Goal: Task Accomplishment & Management: Manage account settings

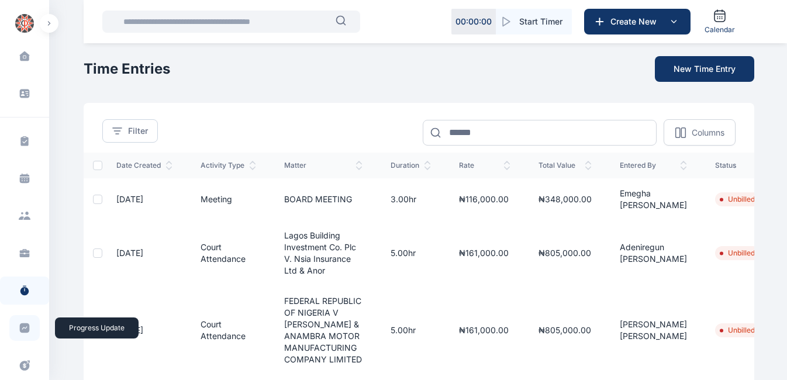
click at [23, 328] on icon at bounding box center [25, 328] width 10 height 10
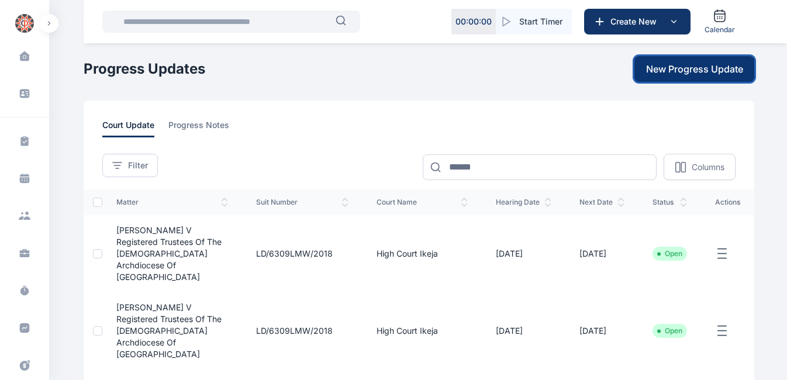
click at [666, 74] on span "New Progress Update" at bounding box center [694, 69] width 97 height 14
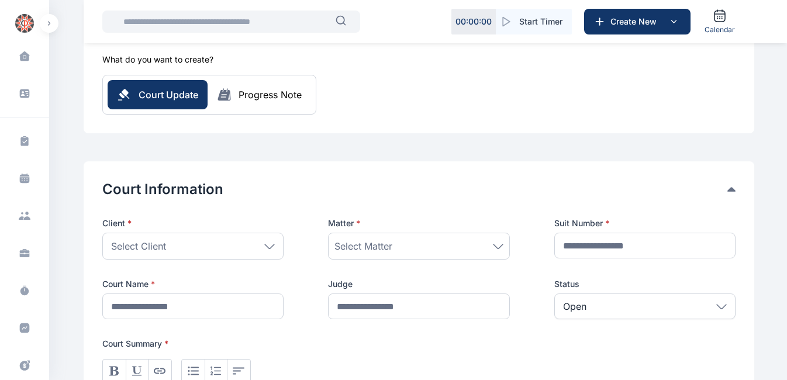
scroll to position [81, 0]
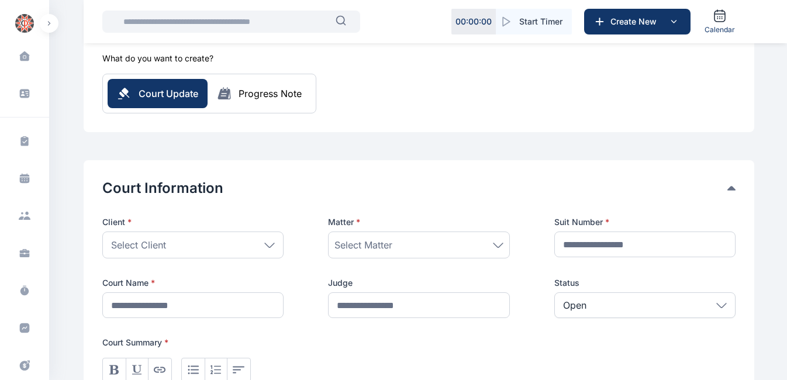
click at [271, 245] on icon at bounding box center [269, 245] width 9 height 4
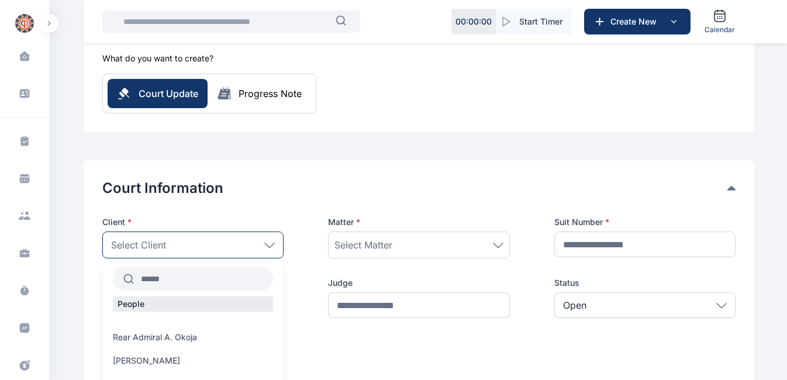
click at [193, 272] on input "text" at bounding box center [203, 278] width 139 height 21
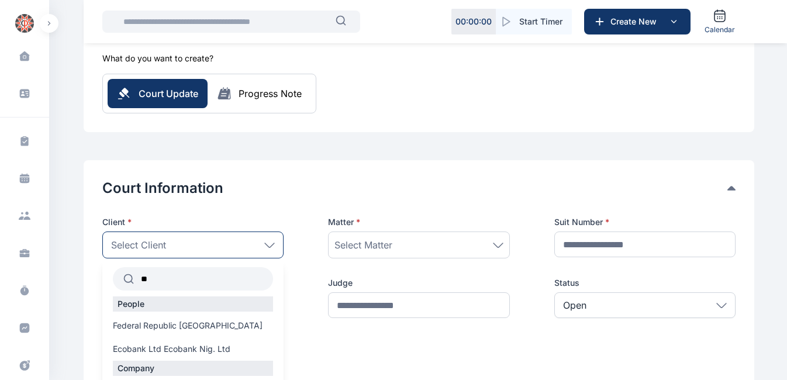
type input "*"
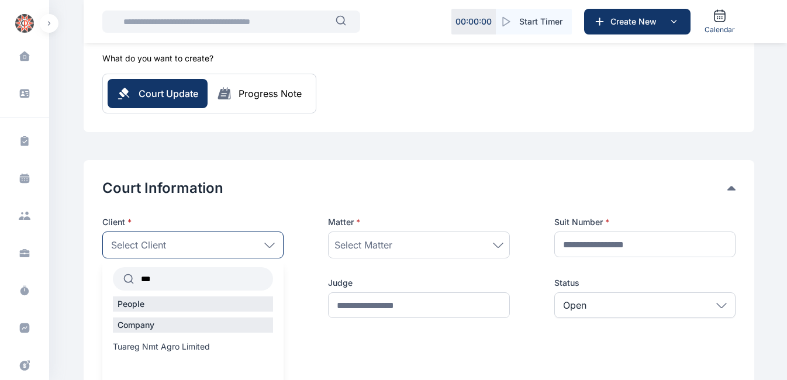
type input "***"
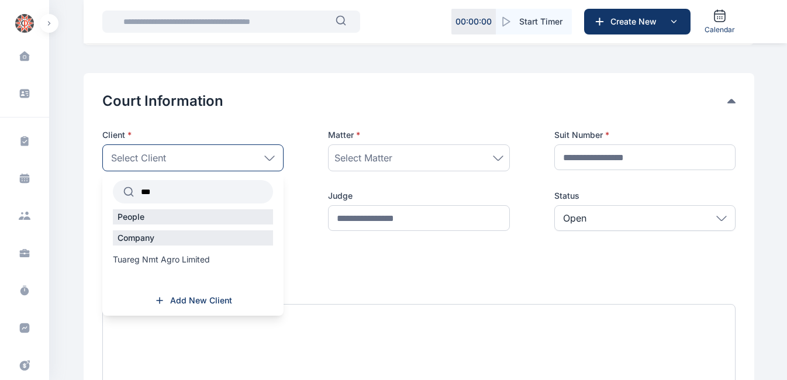
scroll to position [168, 0]
click at [199, 299] on span "Add New Client" at bounding box center [201, 300] width 62 height 12
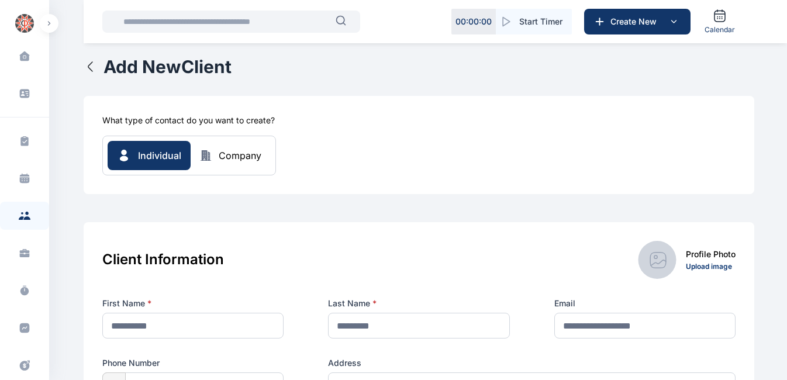
click at [261, 25] on input "text" at bounding box center [225, 21] width 219 height 23
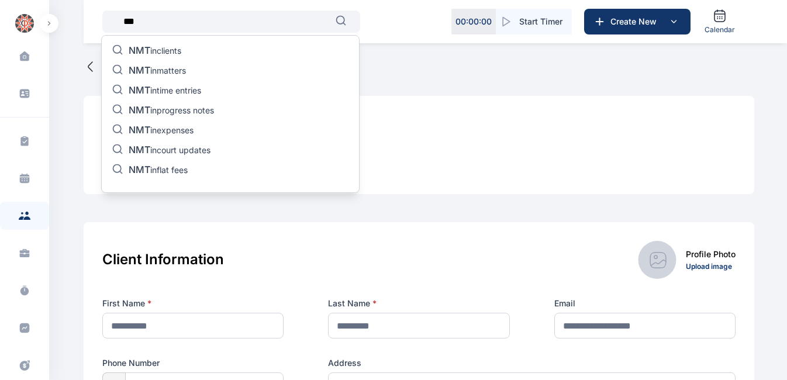
type input "***"
click at [161, 53] on p "NMT in clients" at bounding box center [155, 51] width 53 height 14
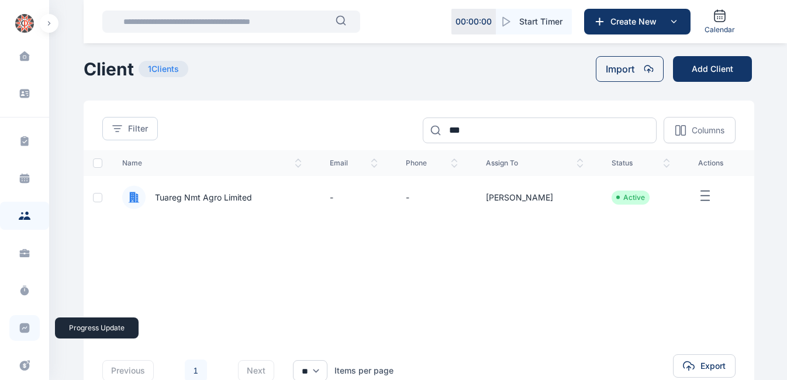
click at [20, 330] on icon at bounding box center [25, 328] width 10 height 10
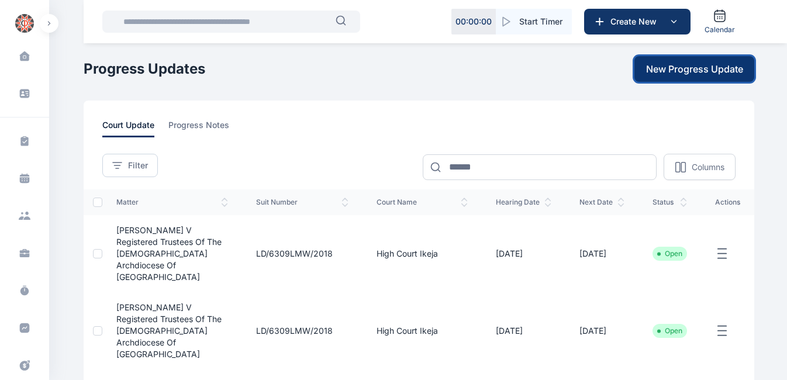
click at [697, 71] on span "New Progress Update" at bounding box center [694, 69] width 97 height 14
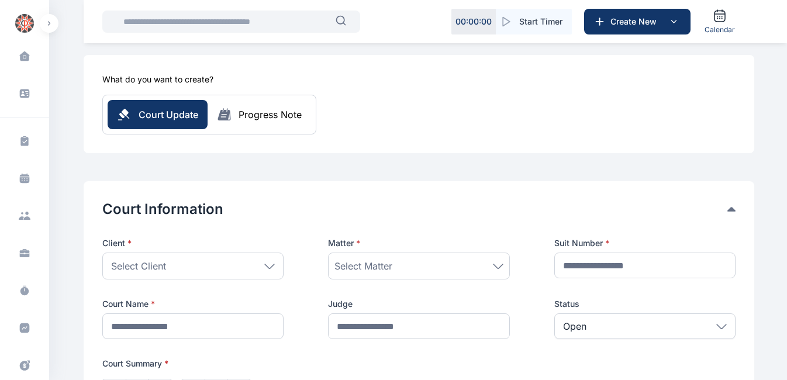
scroll to position [60, 0]
click at [272, 265] on icon at bounding box center [269, 265] width 9 height 4
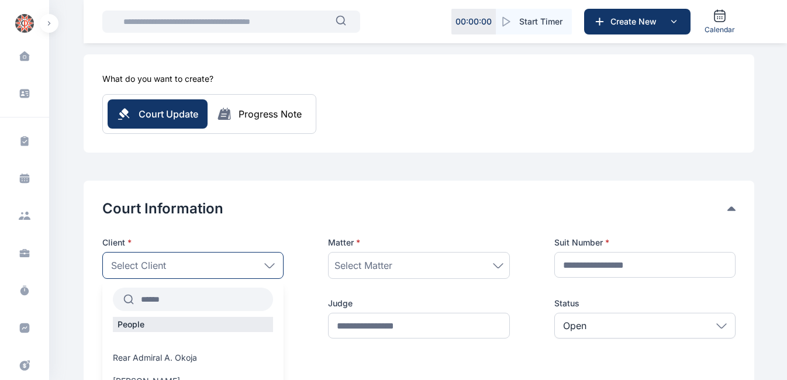
click at [190, 297] on input "text" at bounding box center [203, 299] width 139 height 21
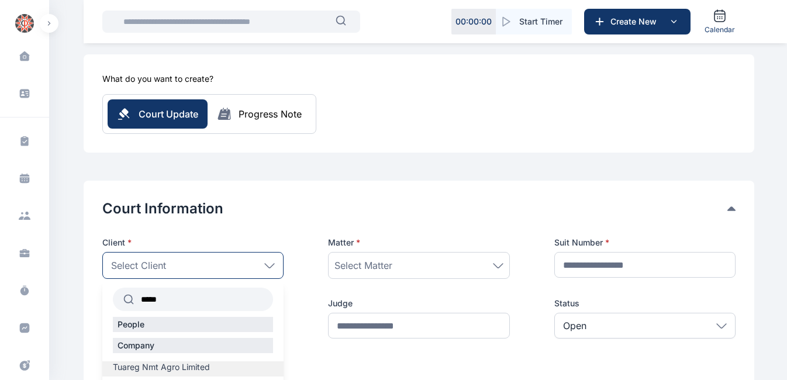
type input "*****"
click at [169, 366] on span "Tuareg Nmt Agro Limited" at bounding box center [161, 367] width 97 height 12
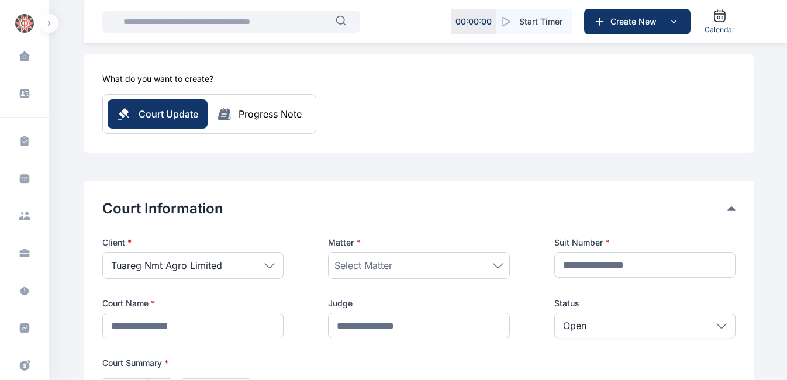
click at [499, 264] on icon at bounding box center [498, 265] width 11 height 5
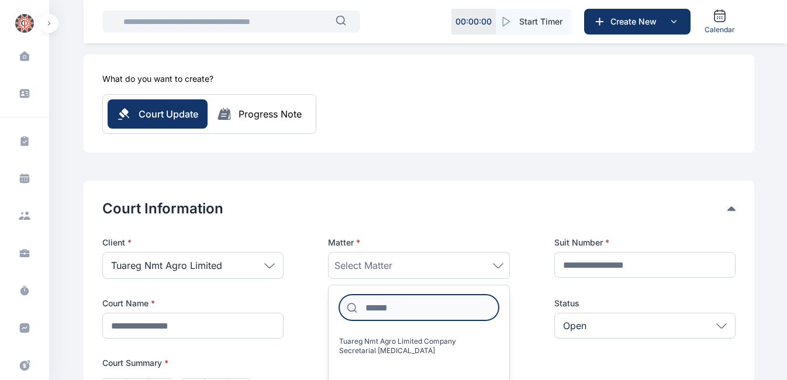
click at [409, 304] on input at bounding box center [418, 308] width 159 height 26
type input "*******"
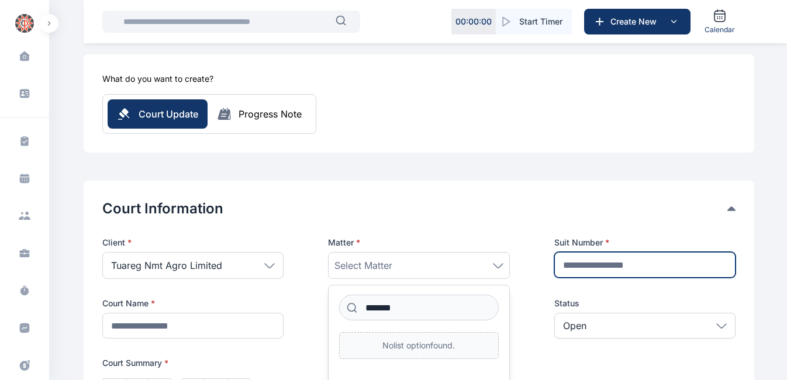
click at [626, 268] on input "text" at bounding box center [644, 265] width 181 height 26
type input "**********"
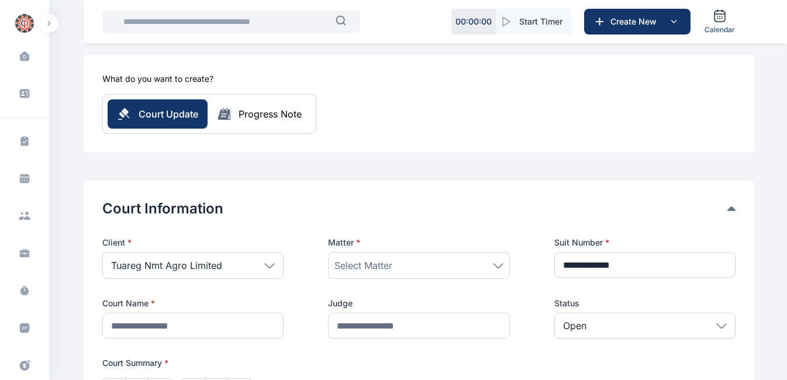
click at [497, 268] on div "Select Matter" at bounding box center [418, 265] width 168 height 14
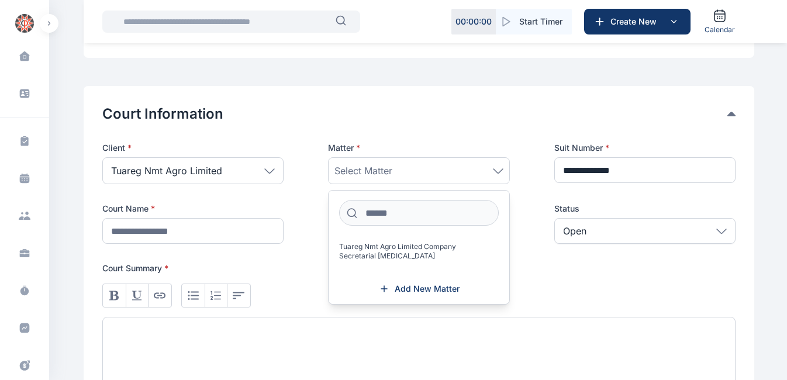
scroll to position [158, 0]
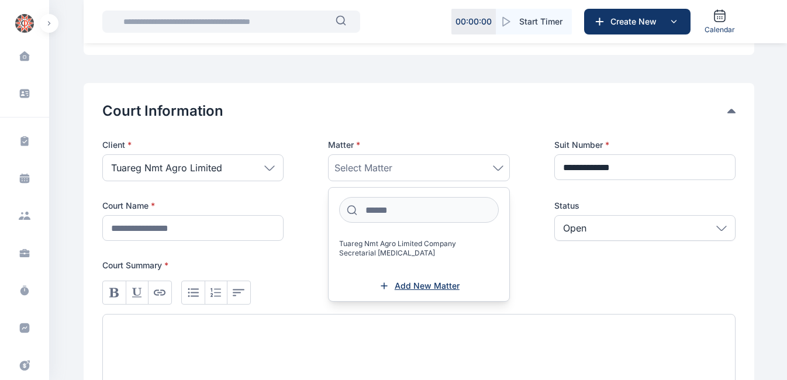
click at [438, 289] on span "Add New Matter" at bounding box center [426, 286] width 65 height 12
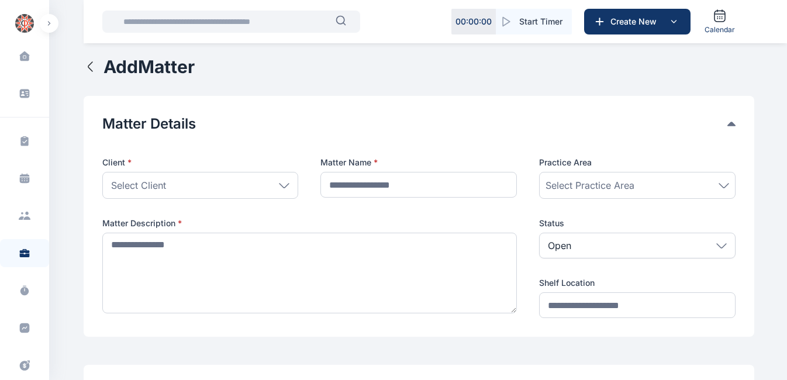
click at [284, 183] on icon at bounding box center [284, 185] width 11 height 5
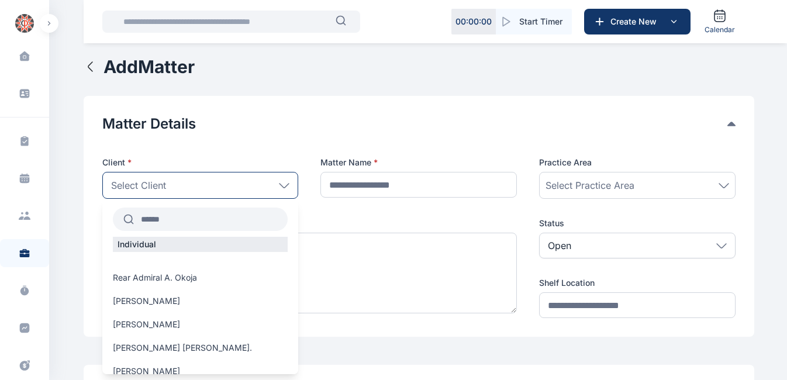
click at [186, 213] on input "text" at bounding box center [211, 219] width 154 height 21
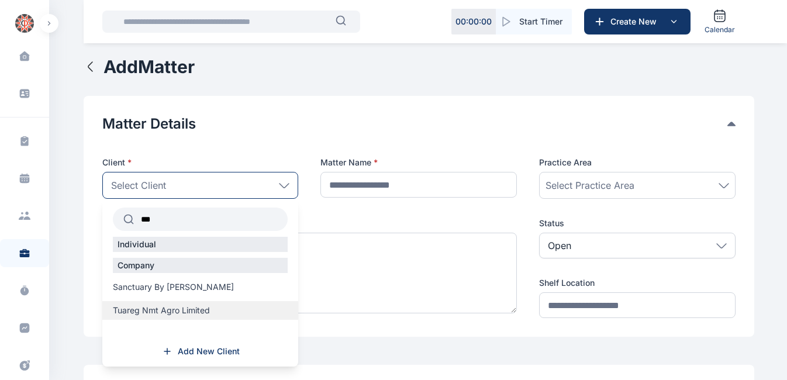
type input "***"
click at [178, 308] on span "Tuareg Nmt Agro Limited" at bounding box center [161, 310] width 97 height 12
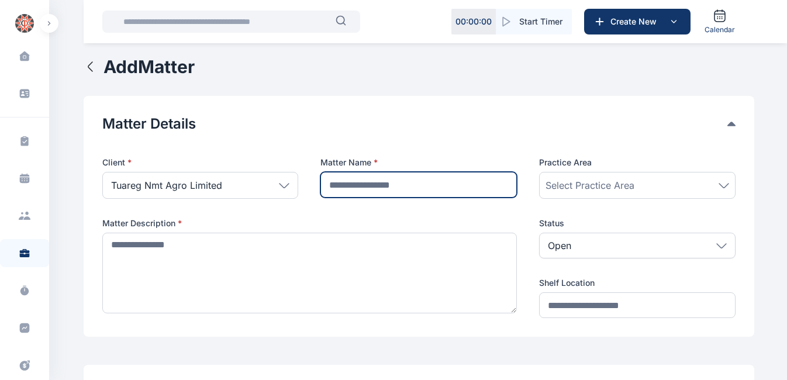
click at [427, 190] on input "text" at bounding box center [418, 185] width 196 height 26
type input "*******"
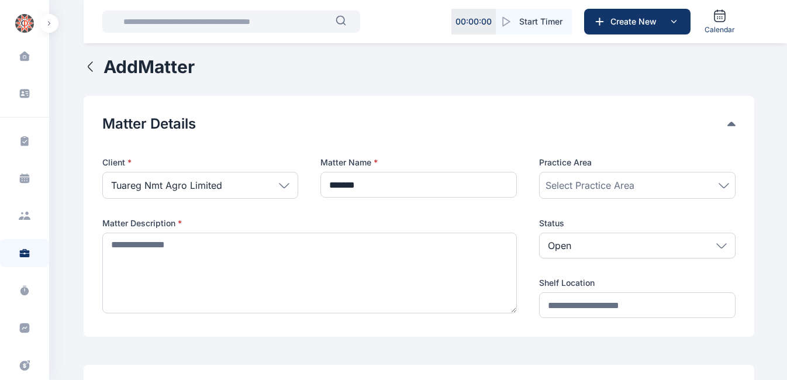
click at [648, 187] on div "Select Practice Area" at bounding box center [637, 185] width 184 height 14
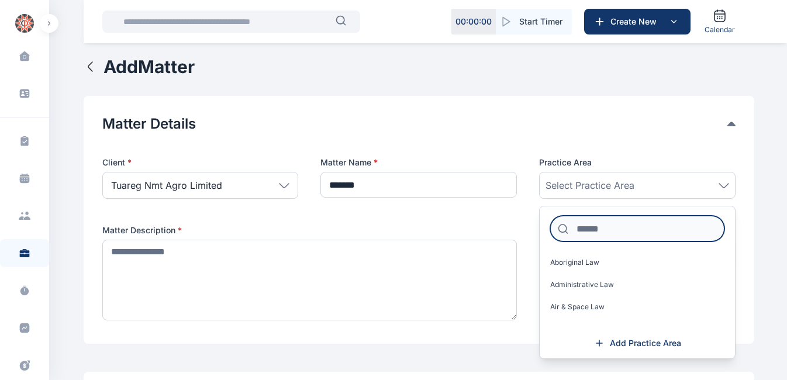
click at [618, 229] on input at bounding box center [637, 229] width 174 height 26
type input "**"
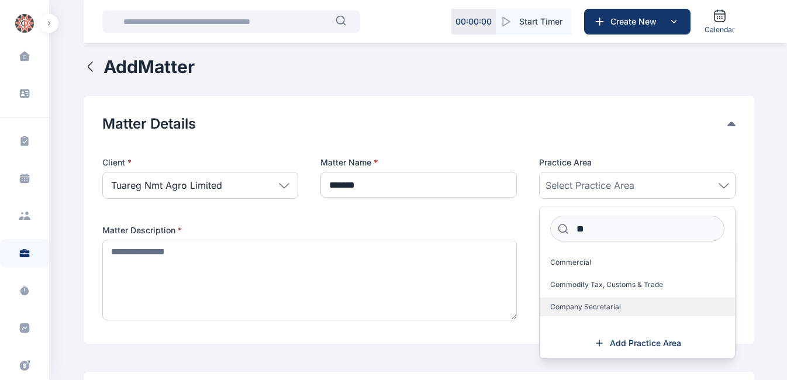
click at [584, 307] on span "Company Secretarial" at bounding box center [585, 306] width 71 height 9
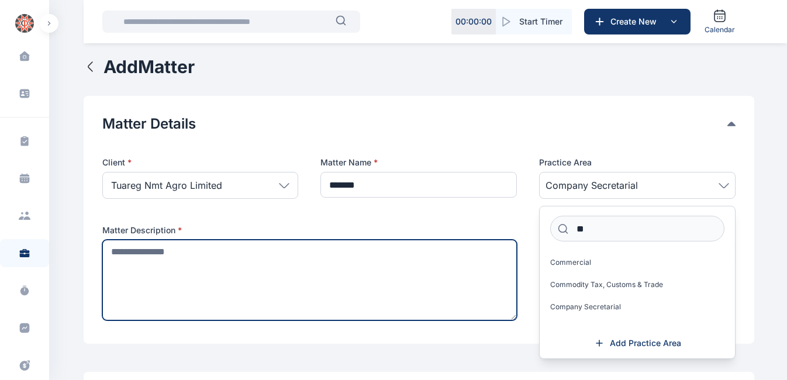
click at [454, 274] on textarea at bounding box center [309, 280] width 415 height 81
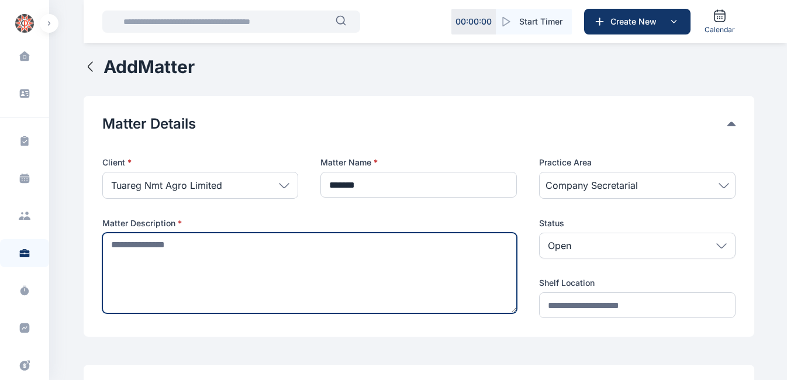
click at [399, 258] on textarea at bounding box center [309, 273] width 415 height 81
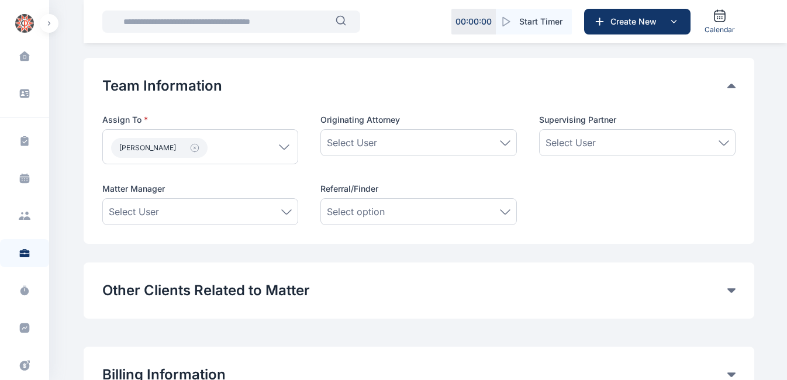
scroll to position [582, 0]
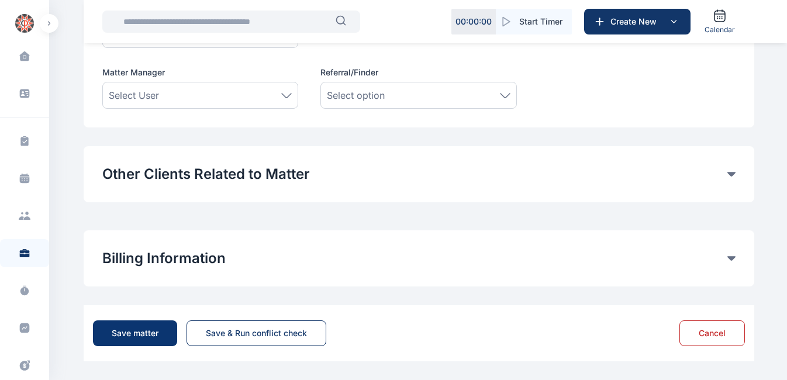
type textarea "*******"
click at [136, 333] on div "Save matter" at bounding box center [135, 333] width 47 height 12
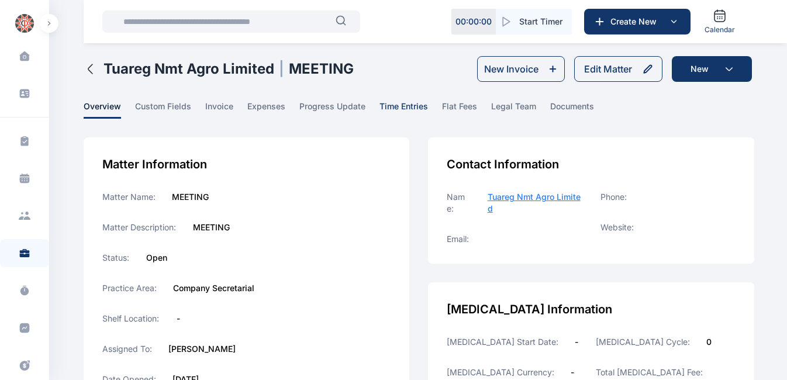
click at [417, 106] on span "time entries" at bounding box center [403, 110] width 49 height 18
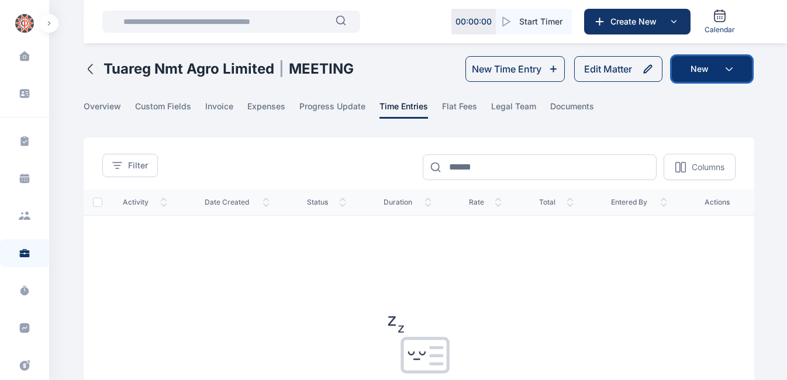
click at [695, 67] on button "New" at bounding box center [711, 69] width 80 height 26
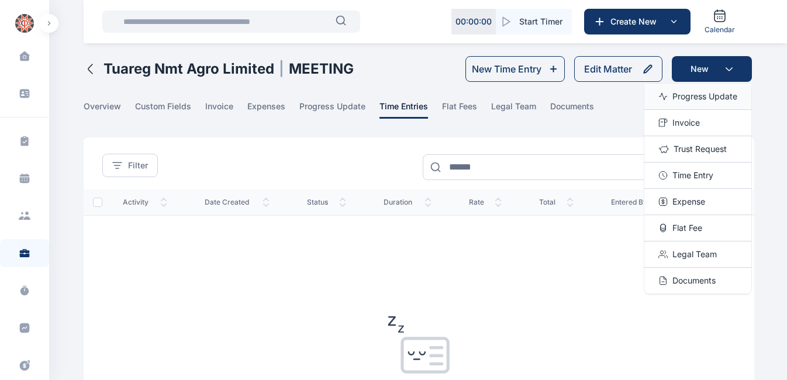
click at [702, 101] on span "Progress Update" at bounding box center [704, 97] width 65 height 12
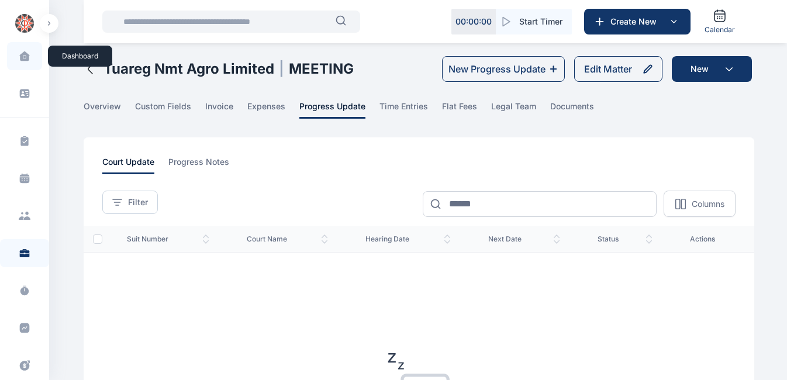
click at [26, 58] on icon at bounding box center [24, 55] width 10 height 9
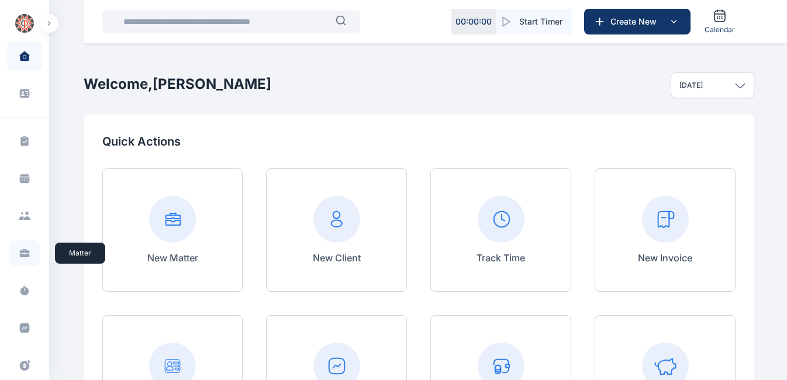
click at [25, 253] on icon at bounding box center [25, 253] width 12 height 12
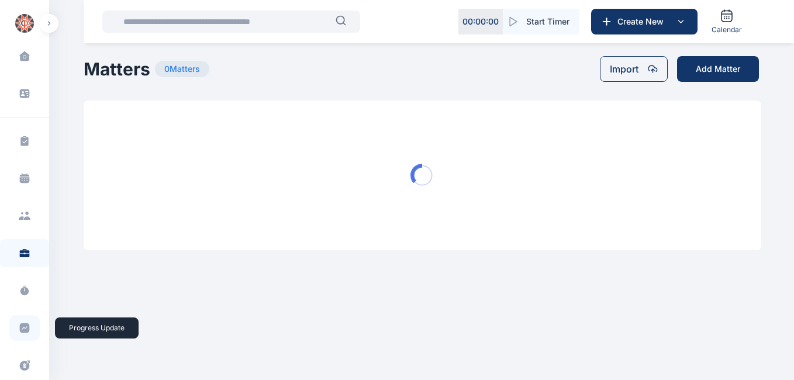
click at [22, 331] on icon at bounding box center [25, 328] width 10 height 10
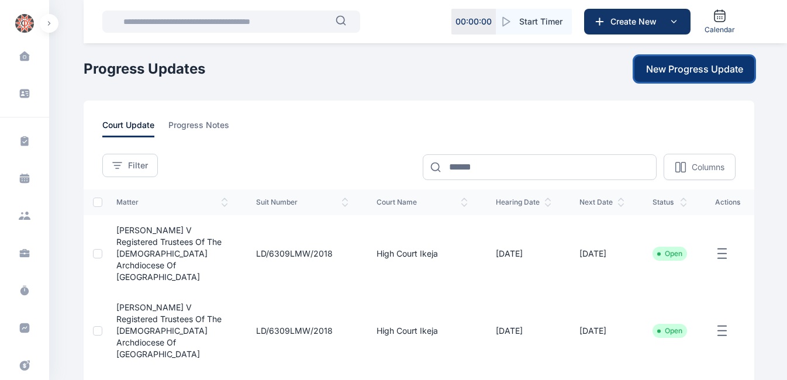
click at [674, 74] on span "New Progress Update" at bounding box center [694, 69] width 97 height 14
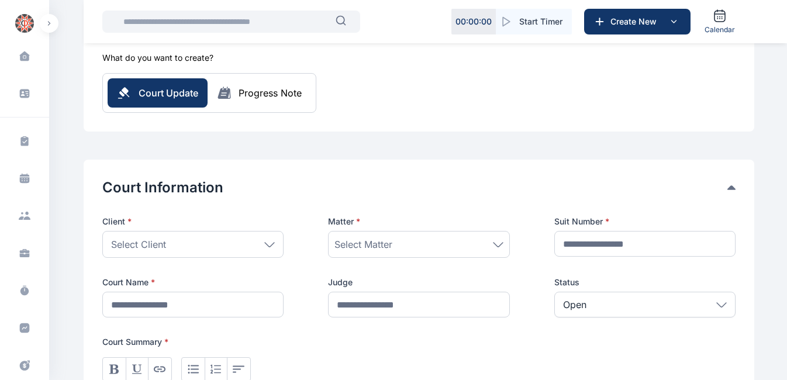
scroll to position [85, 0]
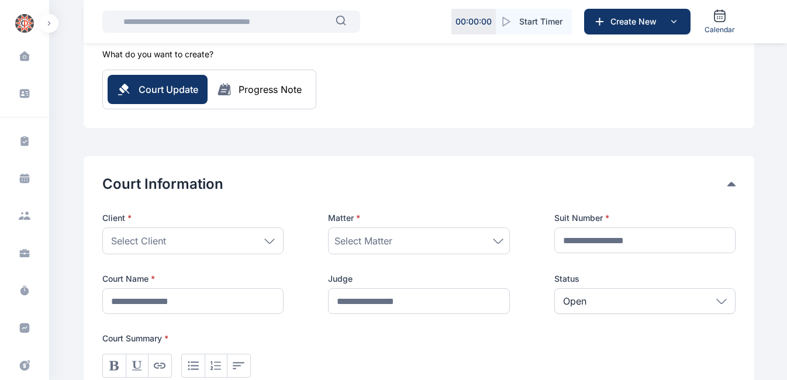
click at [223, 244] on div "Select Client" at bounding box center [192, 240] width 181 height 27
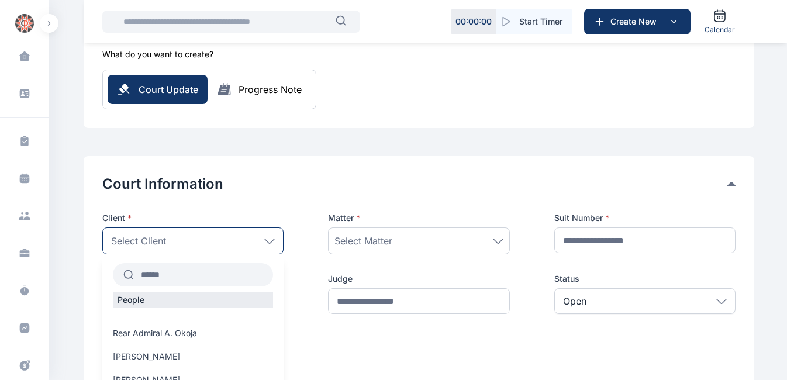
click at [189, 278] on input "text" at bounding box center [203, 274] width 139 height 21
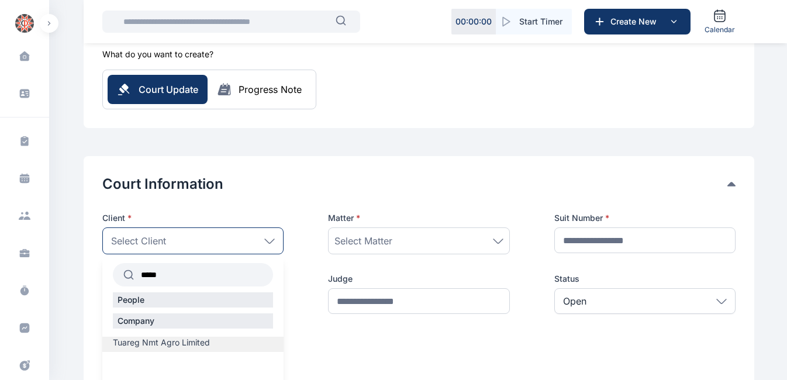
type input "*****"
click at [192, 341] on span "Tuareg Nmt Agro Limited" at bounding box center [161, 343] width 97 height 12
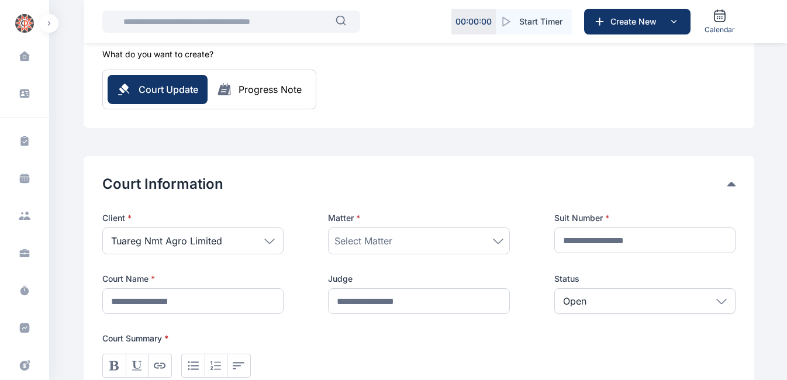
click at [425, 238] on div "Select Matter" at bounding box center [418, 241] width 168 height 14
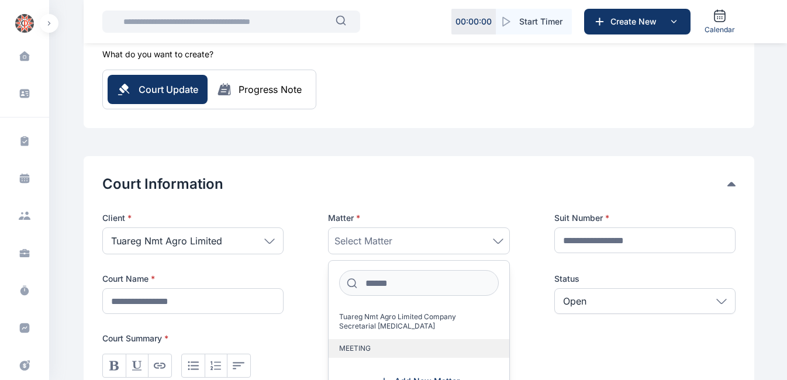
click at [367, 350] on span "MEETING" at bounding box center [355, 348] width 32 height 9
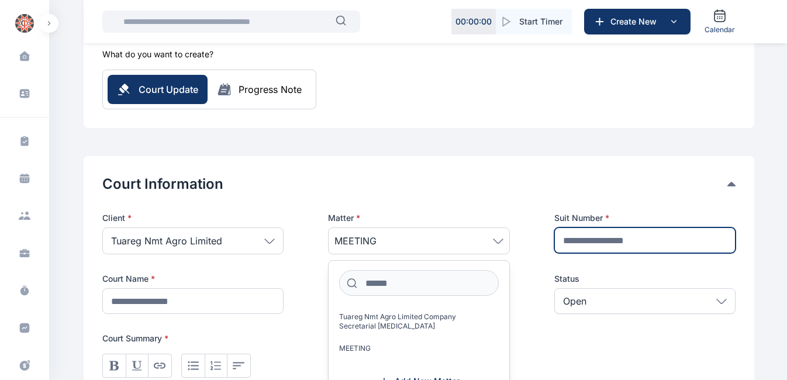
click at [648, 242] on input "text" at bounding box center [644, 240] width 181 height 26
type input "**********"
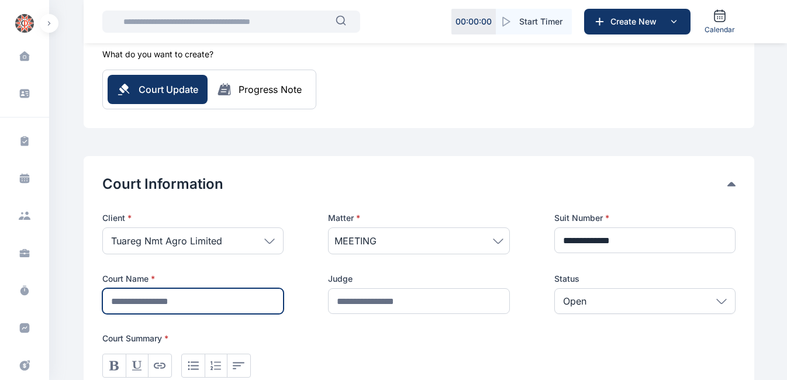
click at [213, 300] on input "text" at bounding box center [192, 301] width 181 height 26
type input "*"
type input "**********"
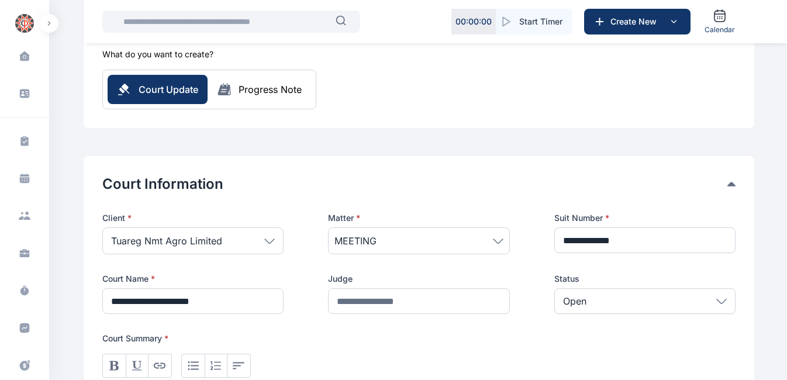
click at [356, 248] on div "MEETING" at bounding box center [418, 240] width 181 height 27
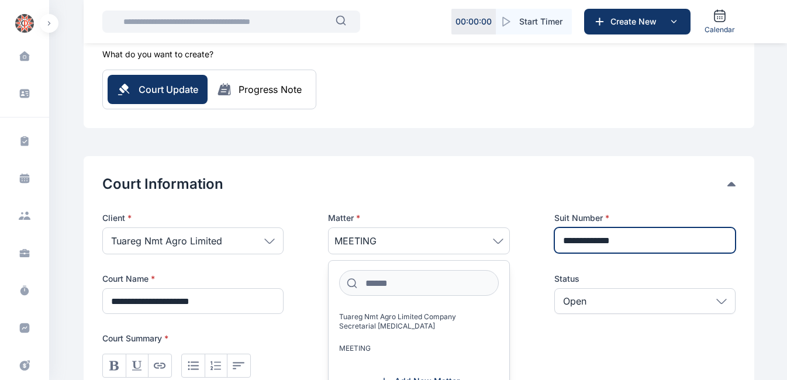
click at [587, 238] on input "**********" at bounding box center [644, 240] width 181 height 26
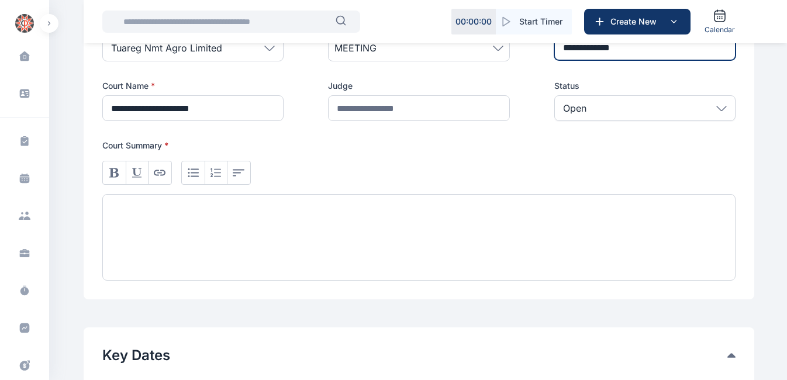
scroll to position [279, 0]
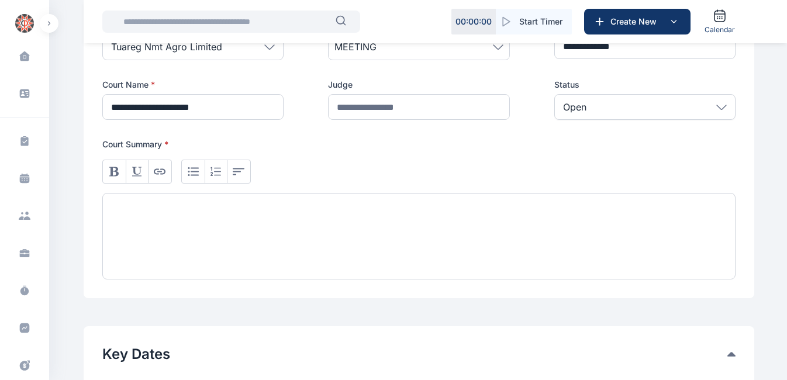
click at [276, 220] on div at bounding box center [418, 236] width 633 height 86
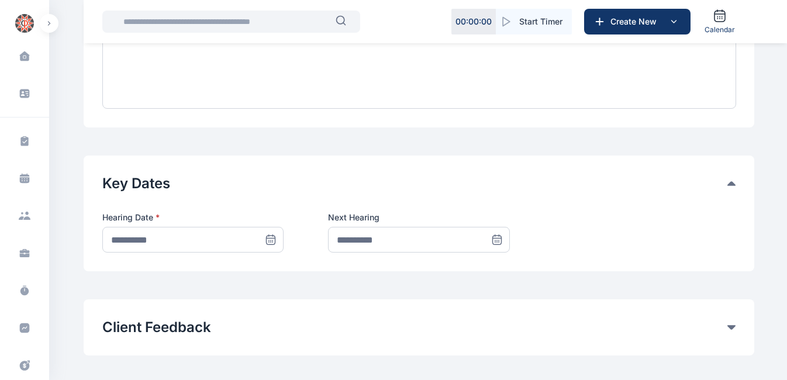
scroll to position [450, 0]
click at [275, 242] on icon at bounding box center [270, 239] width 9 height 9
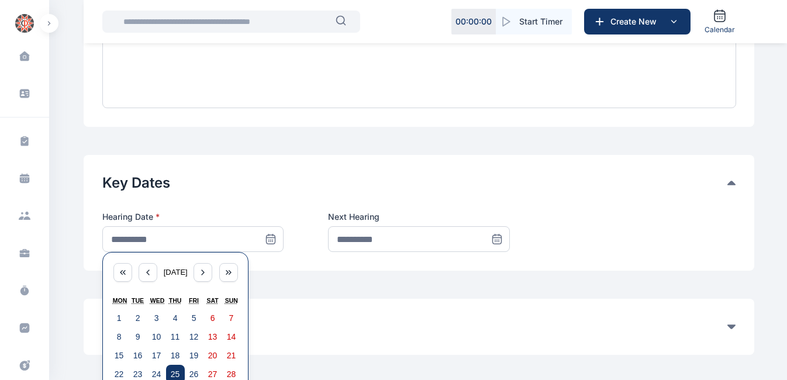
click at [176, 369] on abbr "25" at bounding box center [175, 373] width 9 height 9
type input "**********"
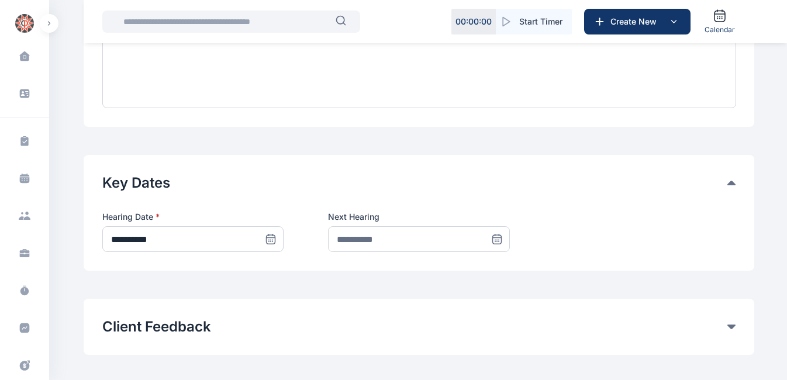
click at [496, 239] on icon at bounding box center [497, 239] width 12 height 12
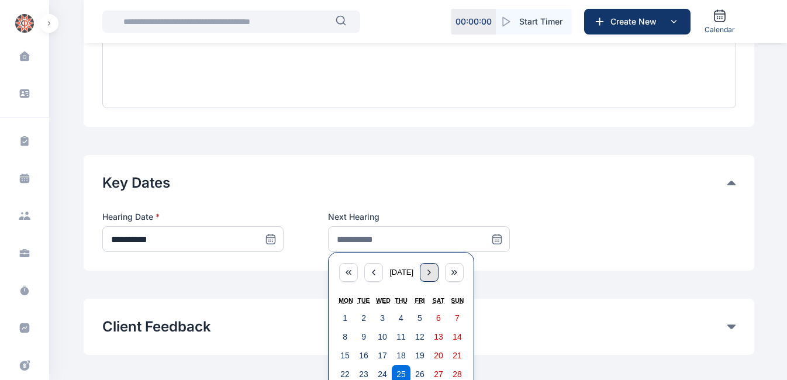
click at [434, 275] on icon "button" at bounding box center [428, 272] width 9 height 9
click at [385, 373] on abbr "22" at bounding box center [382, 373] width 9 height 9
type input "**********"
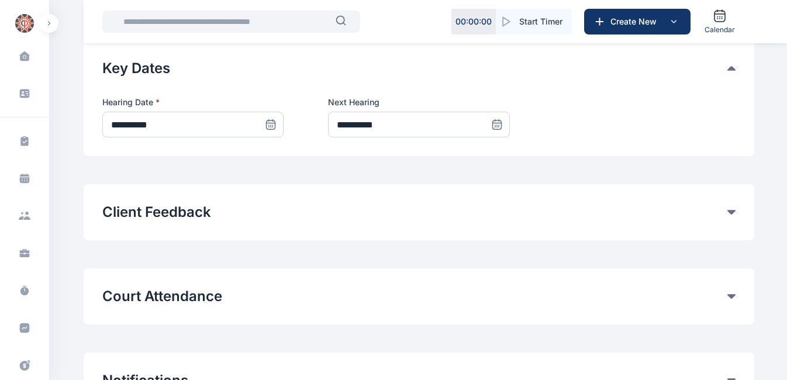
scroll to position [564, 0]
click at [209, 296] on button "Court Attendance" at bounding box center [414, 297] width 625 height 19
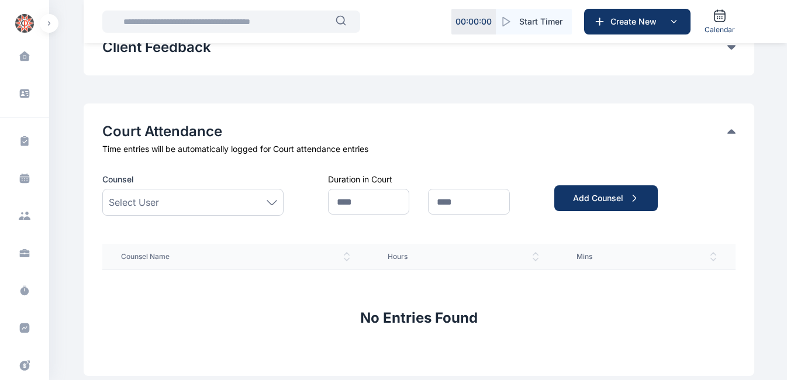
scroll to position [730, 0]
click at [273, 202] on icon at bounding box center [271, 201] width 9 height 4
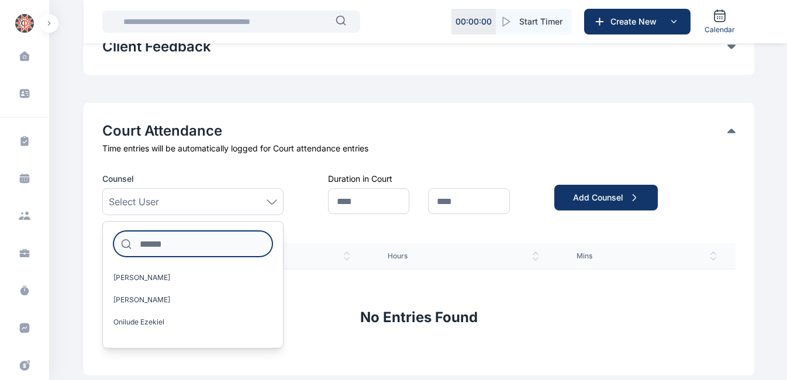
click at [193, 240] on input at bounding box center [192, 244] width 159 height 26
type input "**"
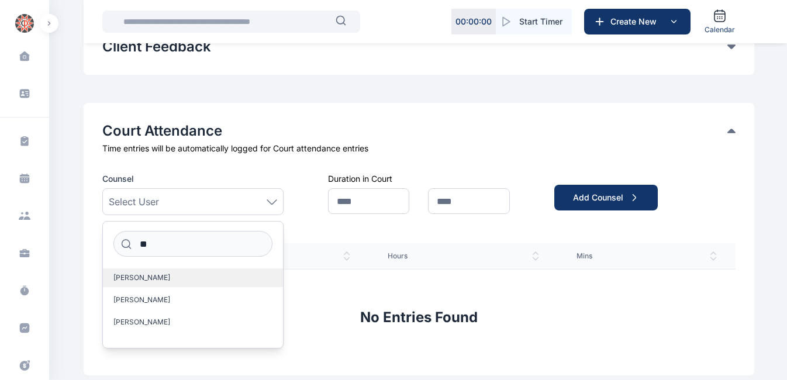
click at [156, 282] on label "[PERSON_NAME]" at bounding box center [193, 277] width 180 height 19
click at [344, 229] on div "Counsel [PERSON_NAME] ** [PERSON_NAME] [PERSON_NAME] [PERSON_NAME] Onyinye [PER…" at bounding box center [418, 265] width 633 height 184
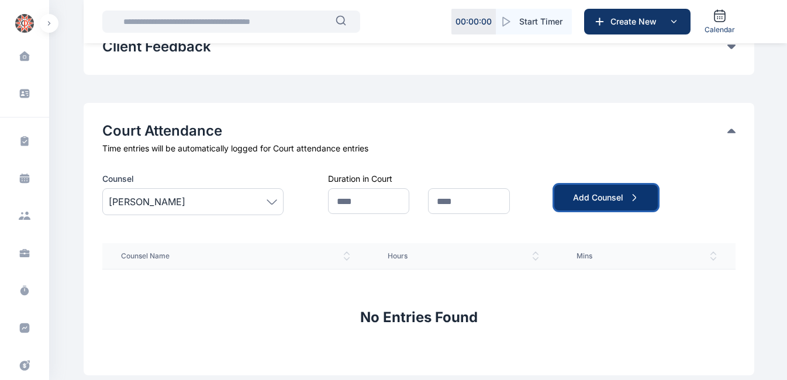
click at [614, 196] on div "Add Counsel" at bounding box center [606, 198] width 66 height 12
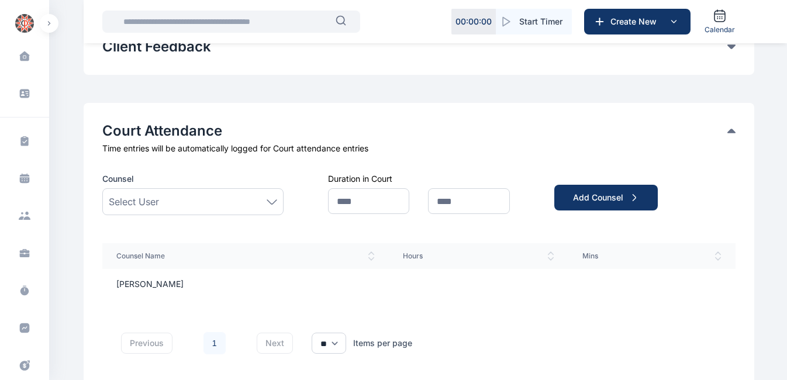
click at [209, 198] on div "Select User" at bounding box center [193, 202] width 168 height 14
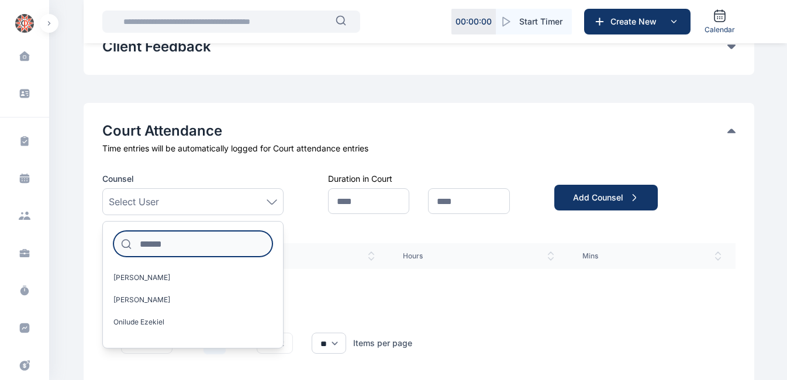
click at [185, 248] on input at bounding box center [192, 244] width 159 height 26
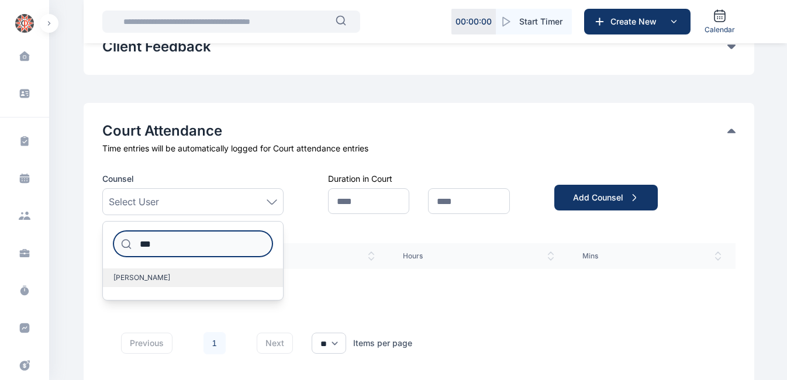
type input "***"
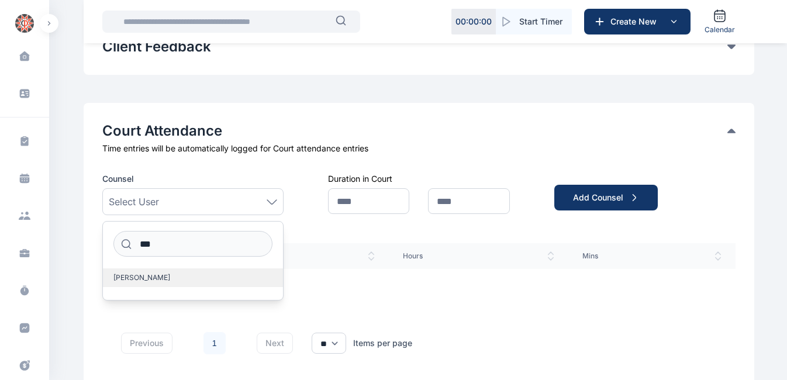
click at [166, 279] on span "[PERSON_NAME]" at bounding box center [141, 277] width 57 height 9
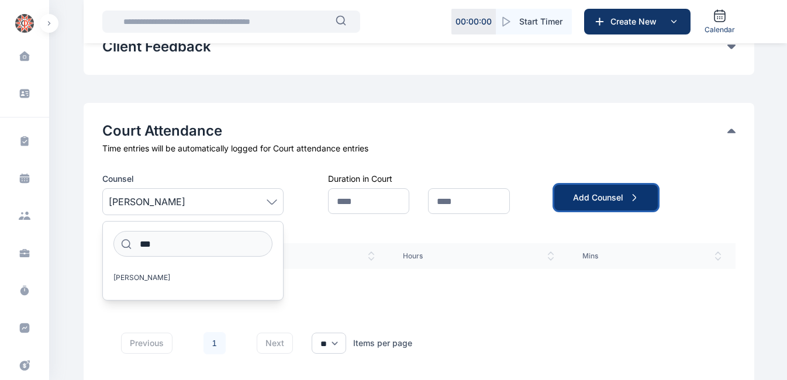
click at [594, 198] on div "Add Counsel" at bounding box center [606, 198] width 66 height 12
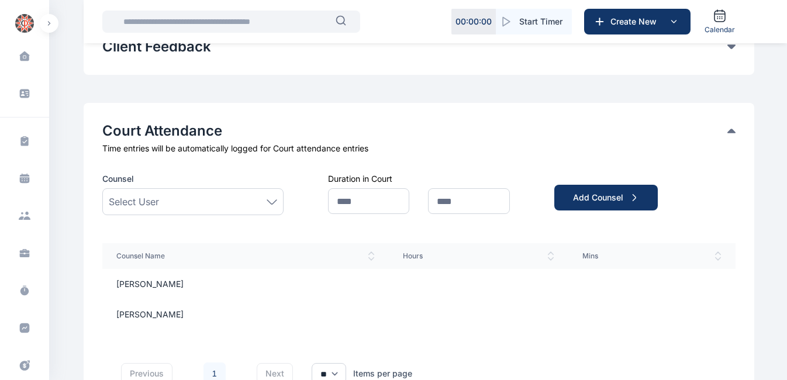
click at [221, 200] on div "Select User" at bounding box center [193, 202] width 168 height 14
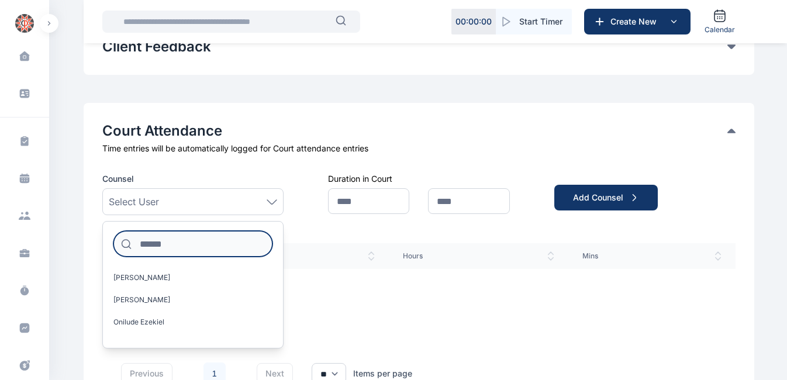
click at [188, 244] on input at bounding box center [192, 244] width 159 height 26
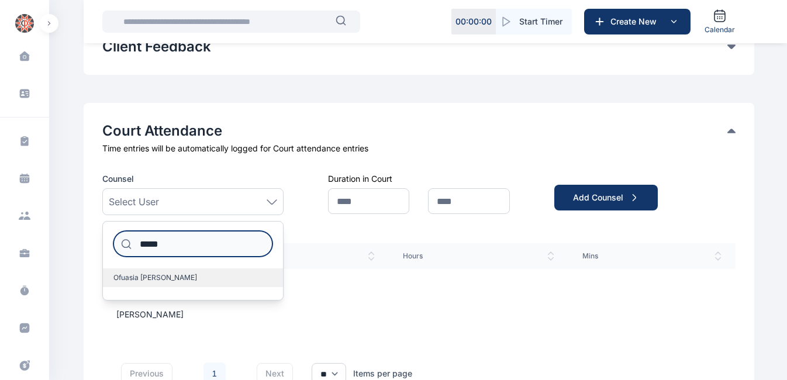
type input "*****"
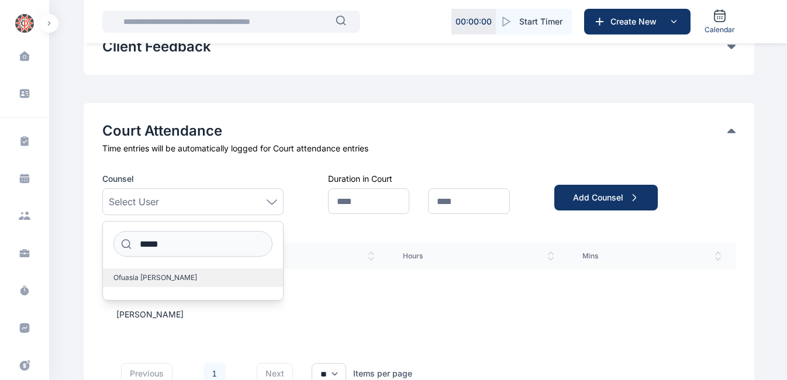
click at [150, 278] on span "Ofuasia [PERSON_NAME]" at bounding box center [155, 277] width 84 height 9
click at [156, 279] on span "Ofuasia [PERSON_NAME]" at bounding box center [155, 277] width 84 height 9
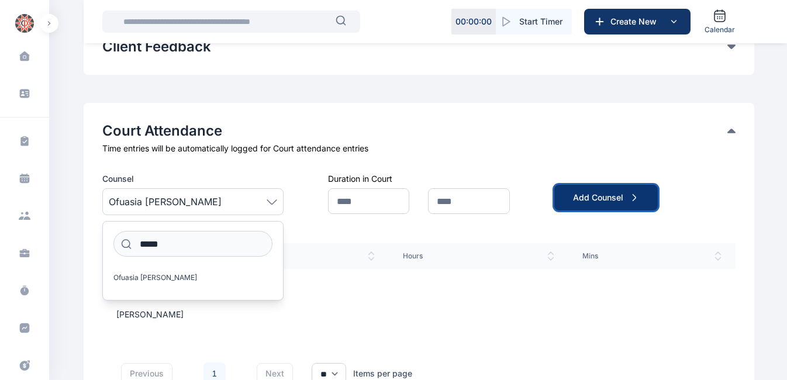
click at [579, 200] on div "Add Counsel" at bounding box center [606, 198] width 66 height 12
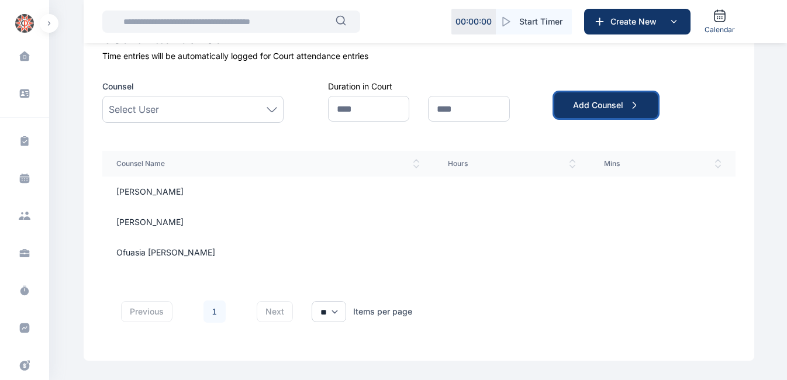
scroll to position [990, 0]
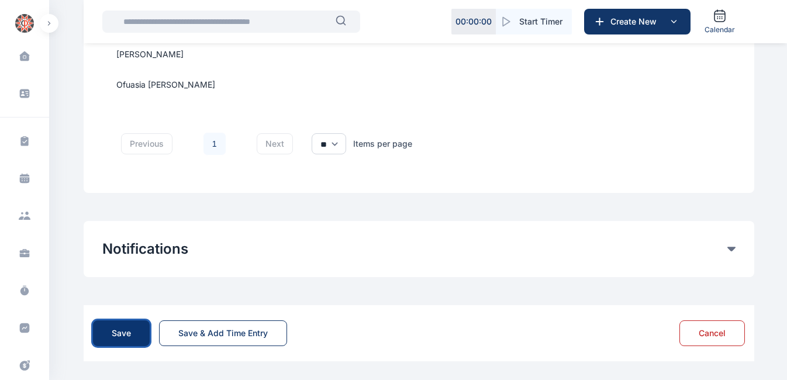
click at [122, 336] on div "Save" at bounding box center [121, 333] width 19 height 12
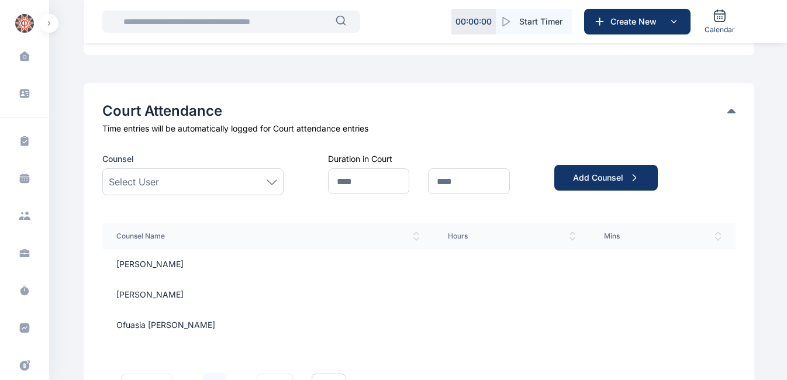
scroll to position [750, 0]
click at [272, 181] on icon at bounding box center [271, 181] width 11 height 5
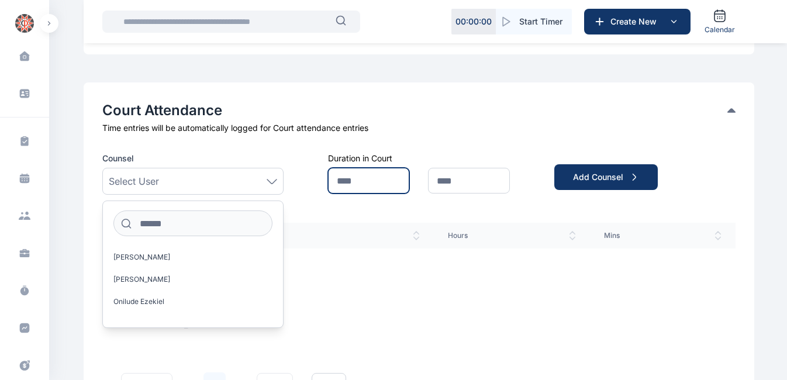
click at [382, 173] on input "text" at bounding box center [368, 181] width 81 height 26
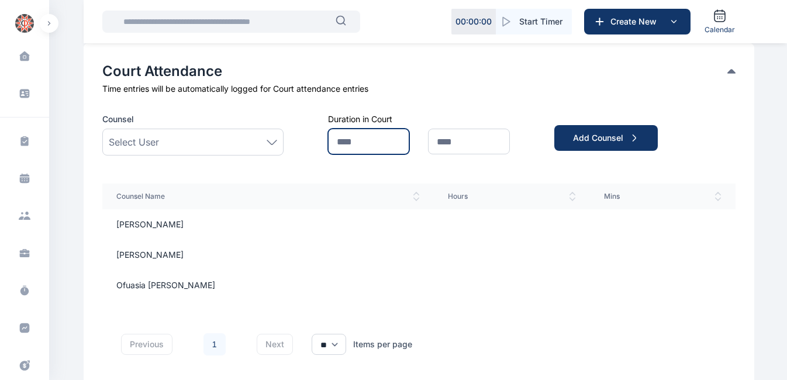
scroll to position [808, 0]
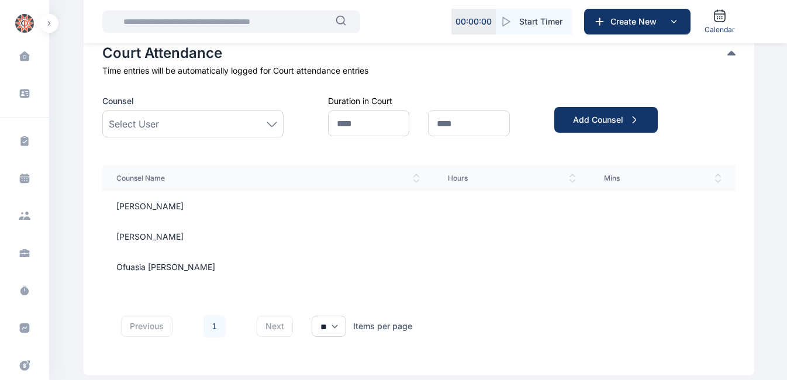
click at [434, 184] on th "Hours" at bounding box center [512, 178] width 156 height 26
click at [218, 209] on td "[PERSON_NAME]" at bounding box center [268, 206] width 332 height 30
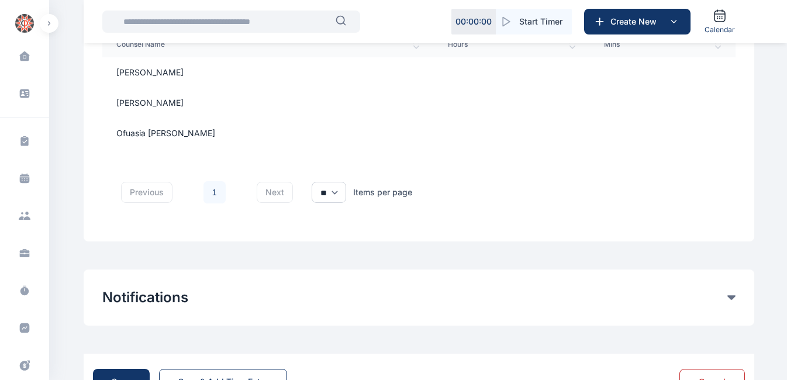
scroll to position [990, 0]
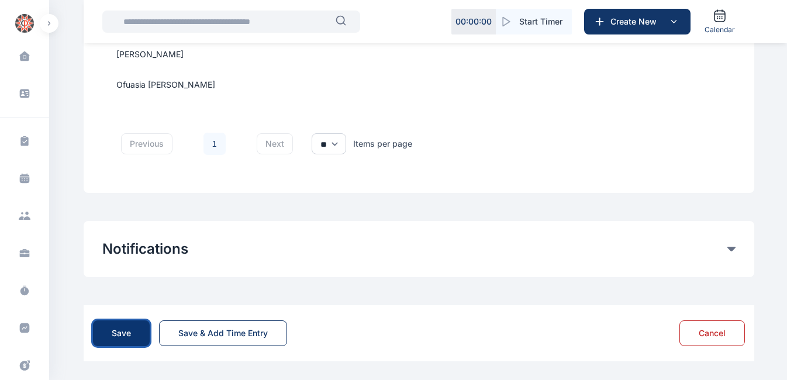
click at [109, 337] on button "Save" at bounding box center [121, 333] width 57 height 26
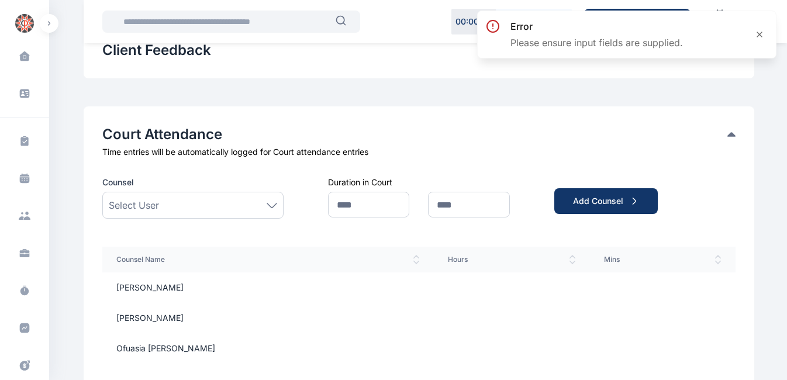
scroll to position [804, 0]
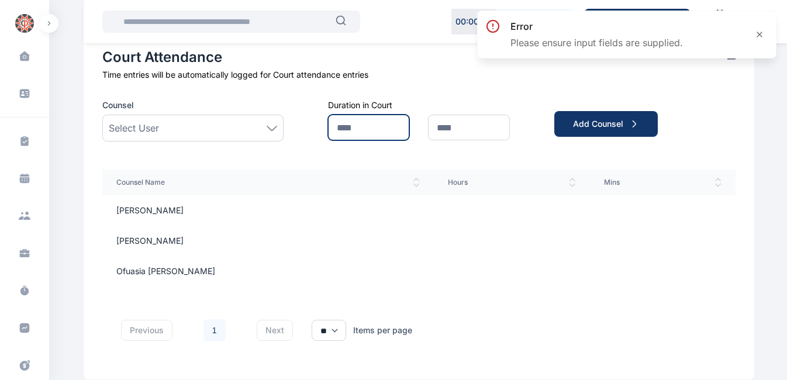
click at [372, 130] on input "text" at bounding box center [368, 128] width 81 height 26
click at [356, 212] on td "[PERSON_NAME]" at bounding box center [268, 210] width 332 height 30
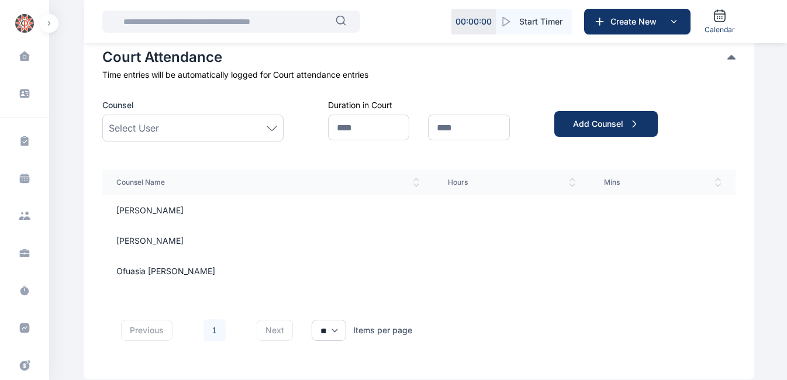
click at [225, 209] on td "[PERSON_NAME]" at bounding box center [268, 210] width 332 height 30
click at [172, 213] on td "[PERSON_NAME]" at bounding box center [268, 210] width 332 height 30
click at [178, 272] on td "Ofuasia [PERSON_NAME]" at bounding box center [268, 271] width 332 height 30
click at [448, 181] on span "Hours" at bounding box center [512, 182] width 128 height 9
click at [376, 126] on input "text" at bounding box center [368, 128] width 81 height 26
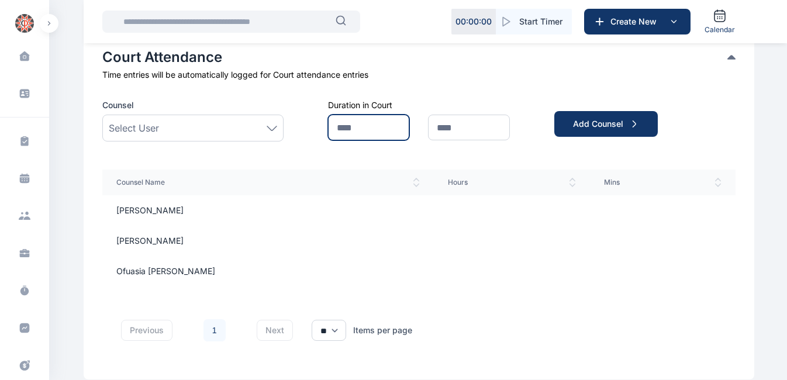
type input "*"
click at [361, 123] on input "*" at bounding box center [368, 128] width 81 height 26
click at [721, 188] on th "Mins" at bounding box center [663, 182] width 146 height 26
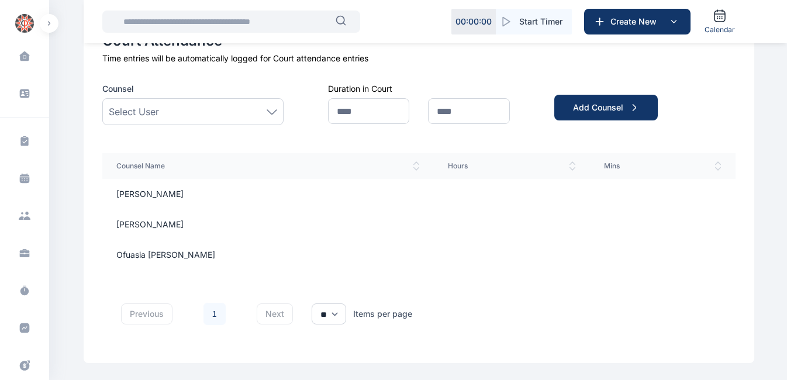
scroll to position [819, 0]
drag, startPoint x: 154, startPoint y: 198, endPoint x: 126, endPoint y: 219, distance: 35.0
click at [126, 219] on td "[PERSON_NAME]" at bounding box center [268, 225] width 332 height 30
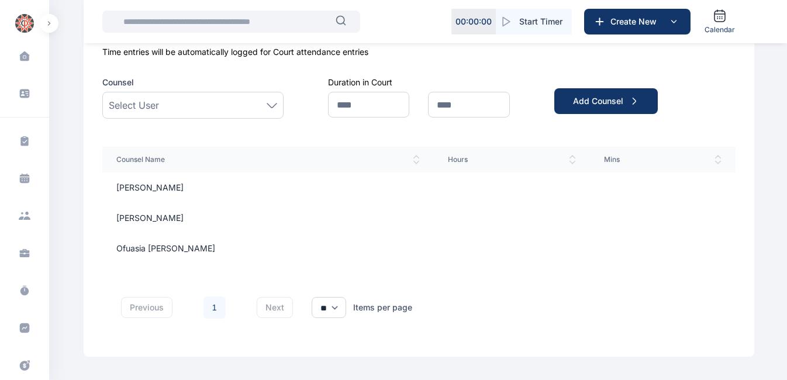
scroll to position [826, 0]
click at [718, 162] on icon at bounding box center [717, 159] width 7 height 9
click at [221, 99] on div "Select User" at bounding box center [193, 106] width 168 height 14
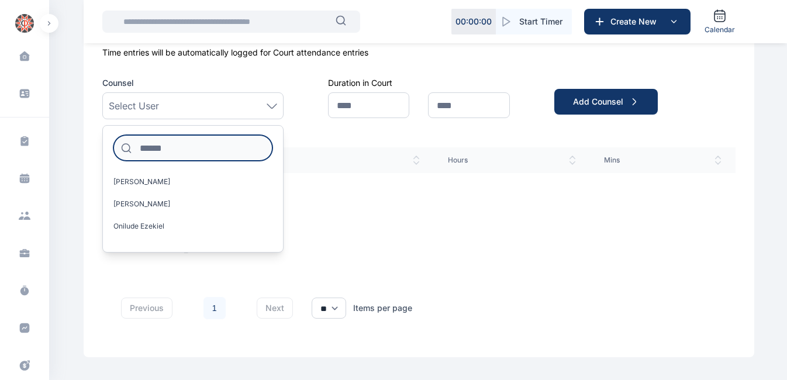
click at [184, 149] on input at bounding box center [192, 148] width 159 height 26
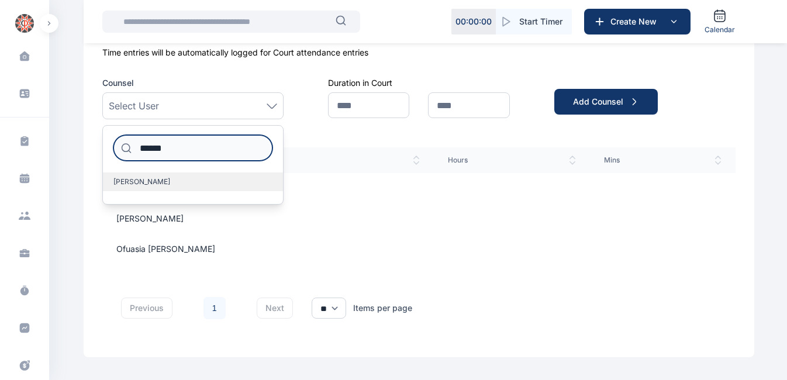
type input "******"
click at [168, 186] on label "[PERSON_NAME]" at bounding box center [193, 181] width 180 height 19
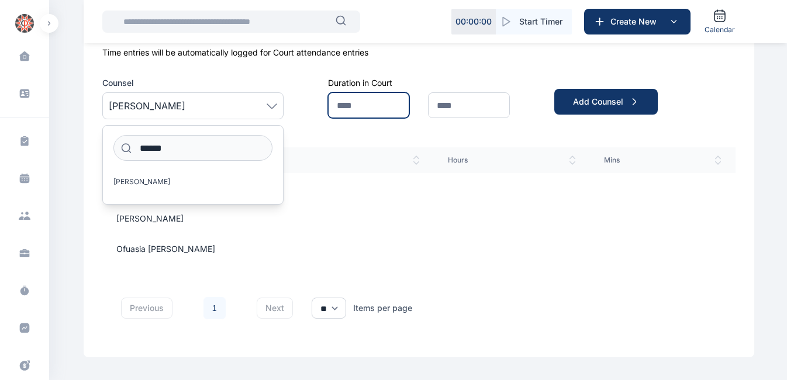
click at [347, 108] on input "text" at bounding box center [368, 105] width 81 height 26
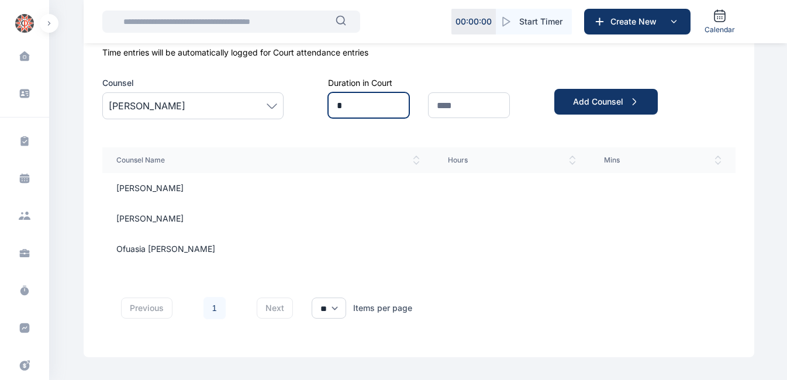
type input "*"
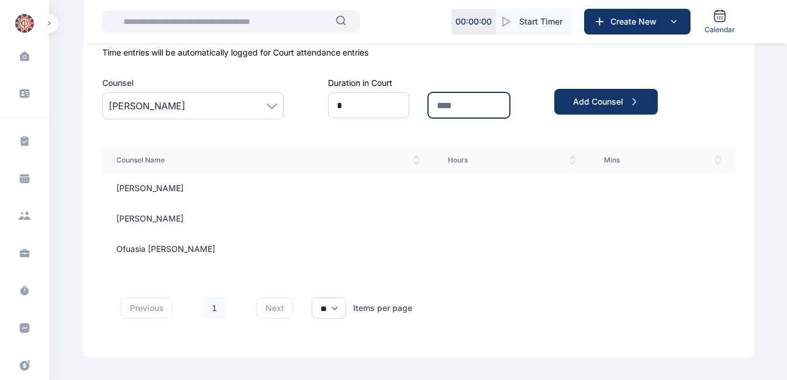
click at [444, 103] on input "text" at bounding box center [468, 105] width 81 height 26
type input "*"
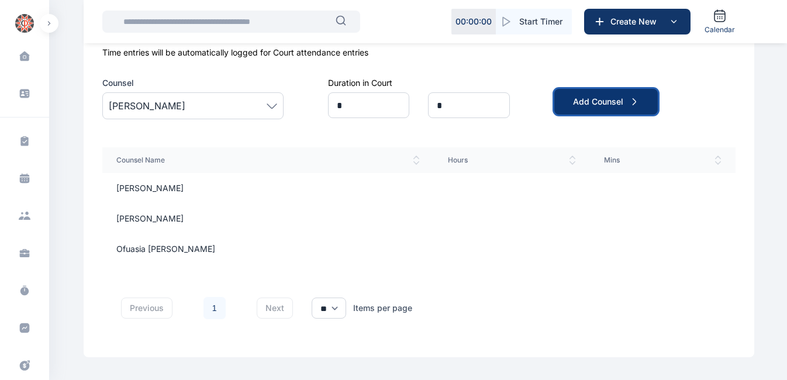
click at [591, 97] on div "Add Counsel" at bounding box center [606, 102] width 66 height 12
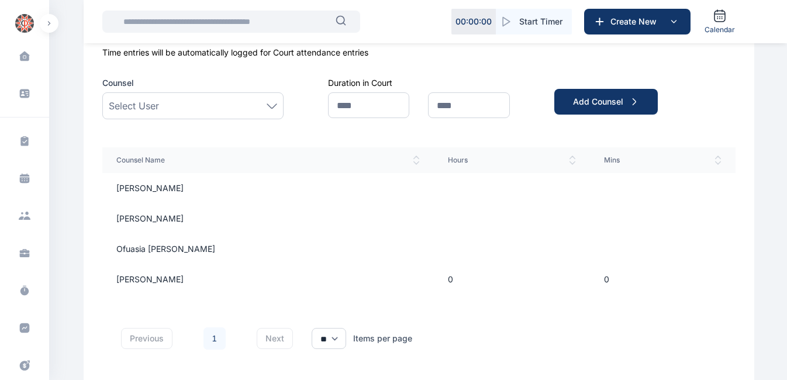
click at [223, 98] on div "Select User" at bounding box center [192, 105] width 181 height 27
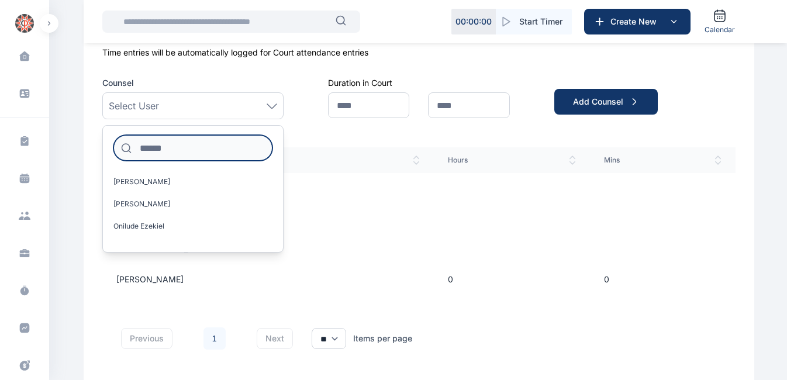
click at [181, 144] on input at bounding box center [192, 148] width 159 height 26
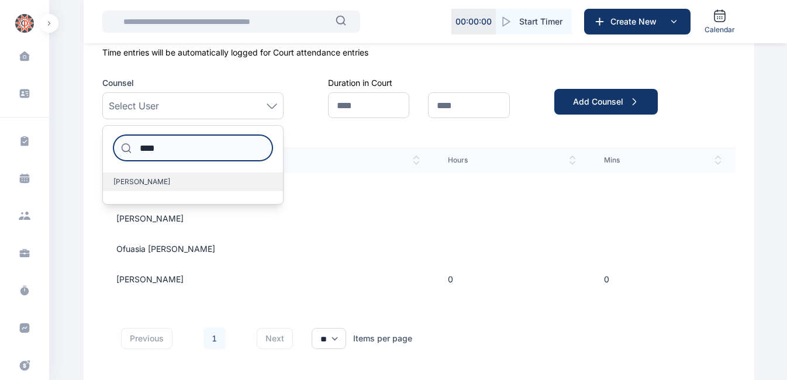
type input "****"
click at [160, 179] on span "[PERSON_NAME]" at bounding box center [141, 181] width 57 height 9
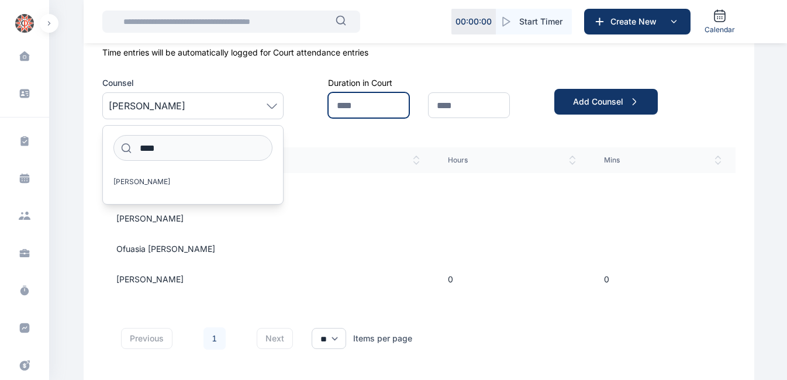
click at [356, 102] on input "text" at bounding box center [368, 105] width 81 height 26
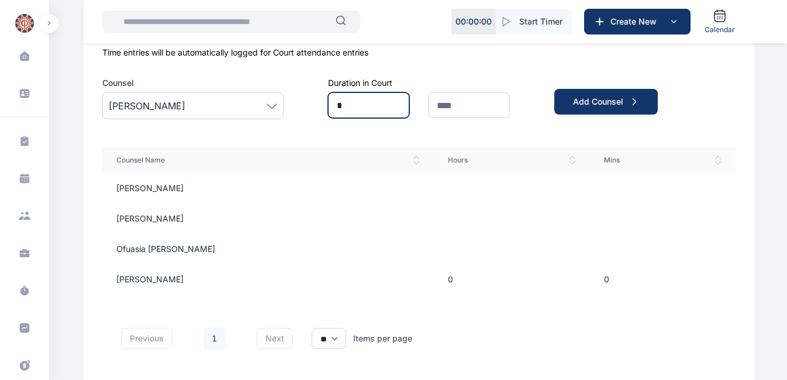
type input "*"
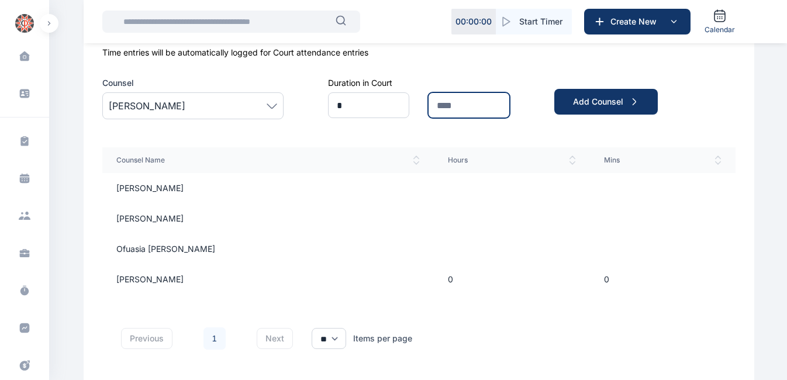
click at [469, 106] on input "text" at bounding box center [468, 105] width 81 height 26
type input "*"
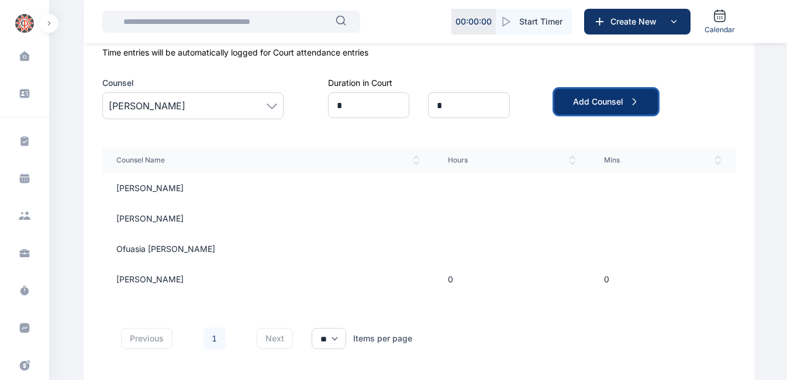
click at [581, 103] on div "Add Counsel" at bounding box center [606, 102] width 66 height 12
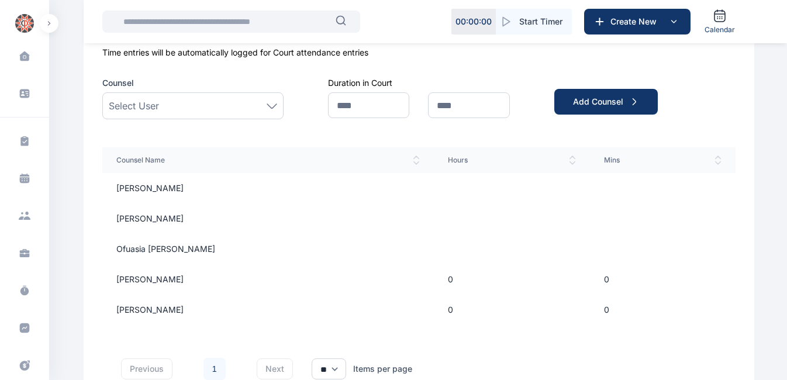
click at [189, 104] on div "Select User" at bounding box center [193, 106] width 168 height 14
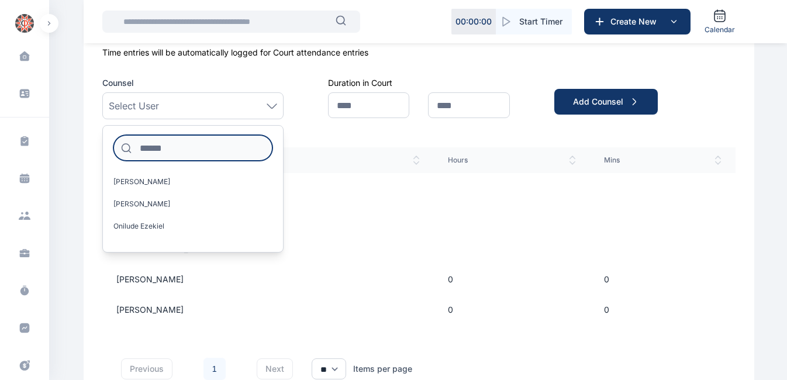
click at [189, 147] on input at bounding box center [192, 148] width 159 height 26
type input "**"
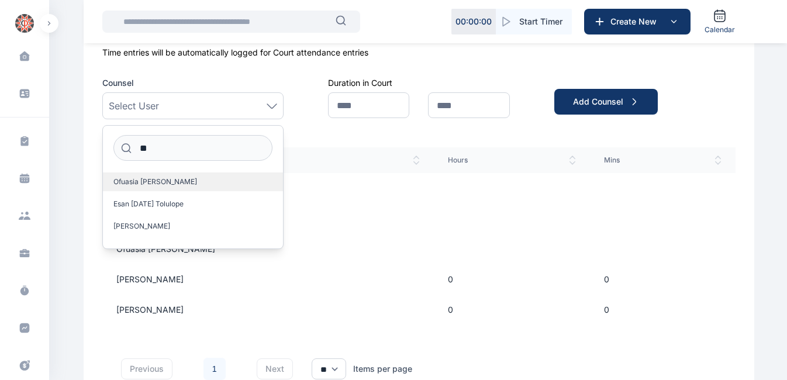
click at [153, 184] on span "Ofuasia [PERSON_NAME]" at bounding box center [155, 181] width 84 height 9
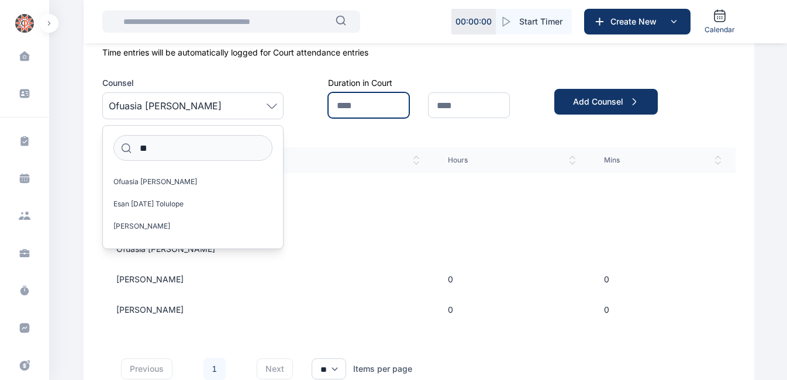
click at [378, 103] on input "text" at bounding box center [368, 105] width 81 height 26
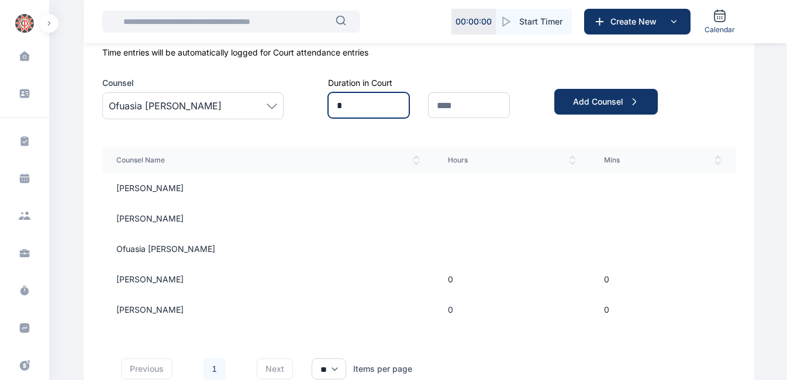
type input "*"
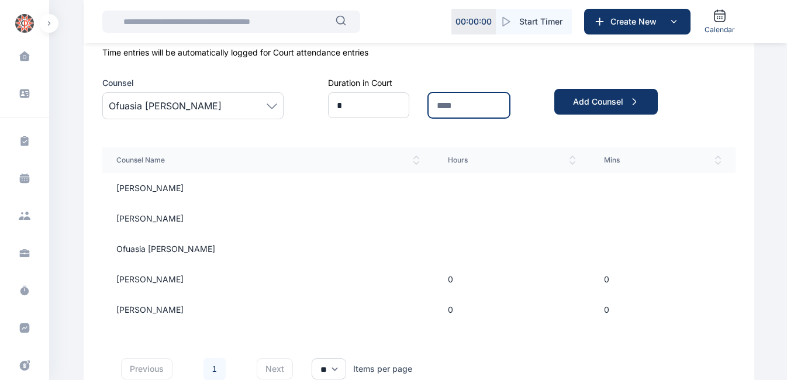
click at [446, 103] on input "text" at bounding box center [468, 105] width 81 height 26
type input "*"
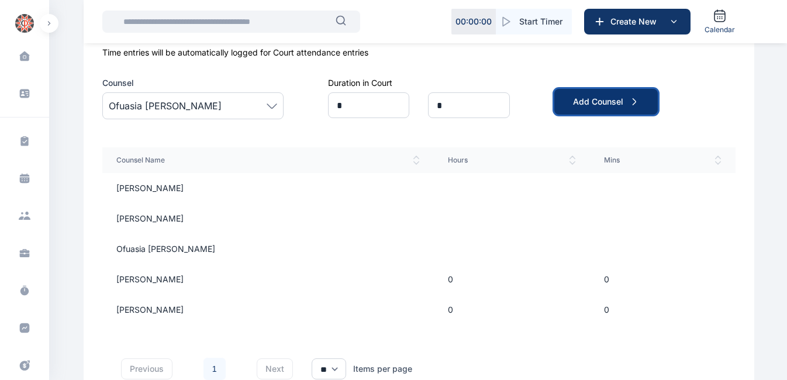
click at [622, 96] on div "Add Counsel" at bounding box center [606, 102] width 66 height 12
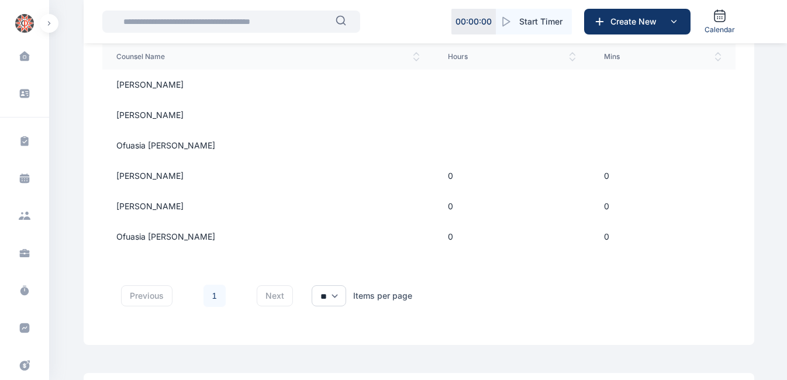
scroll to position [1081, 0]
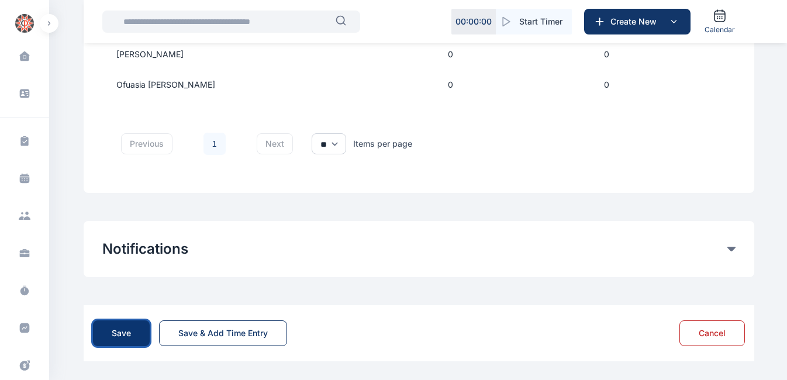
click at [119, 333] on div "Save" at bounding box center [121, 333] width 19 height 12
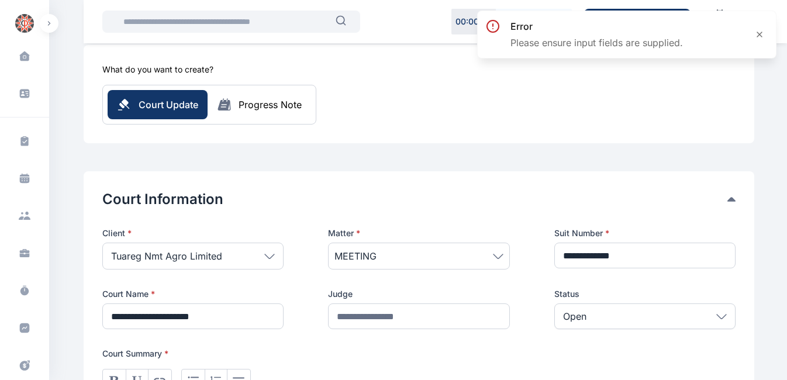
scroll to position [72, 0]
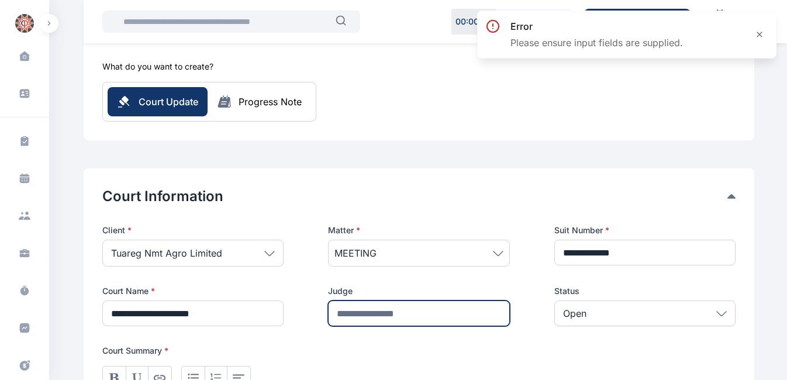
click at [379, 315] on input "text" at bounding box center [418, 313] width 181 height 26
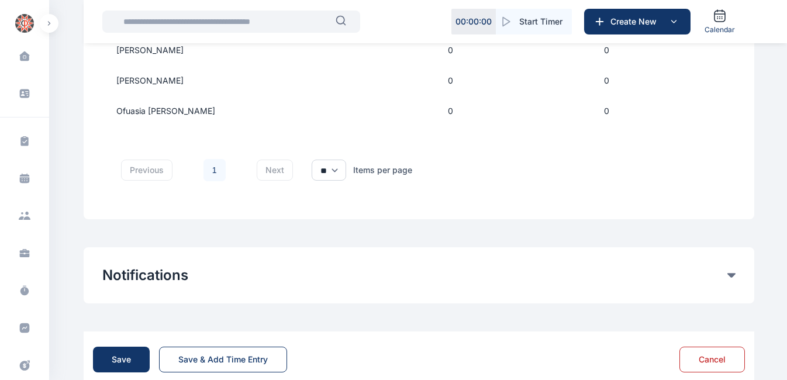
scroll to position [1055, 0]
type input "**********"
click at [126, 359] on div "Save" at bounding box center [121, 359] width 19 height 12
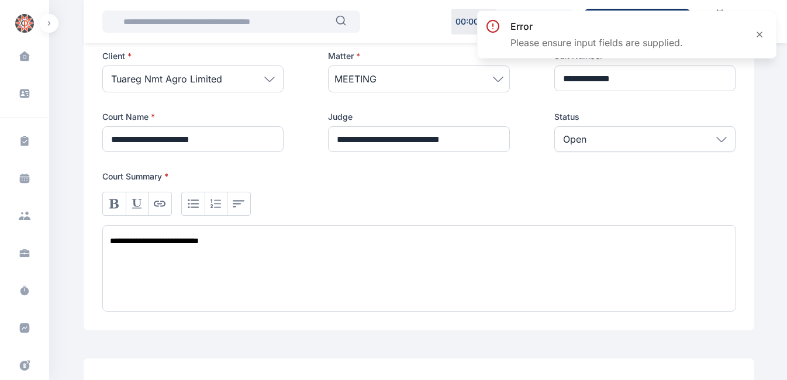
scroll to position [247, 0]
click at [718, 141] on icon at bounding box center [721, 138] width 11 height 5
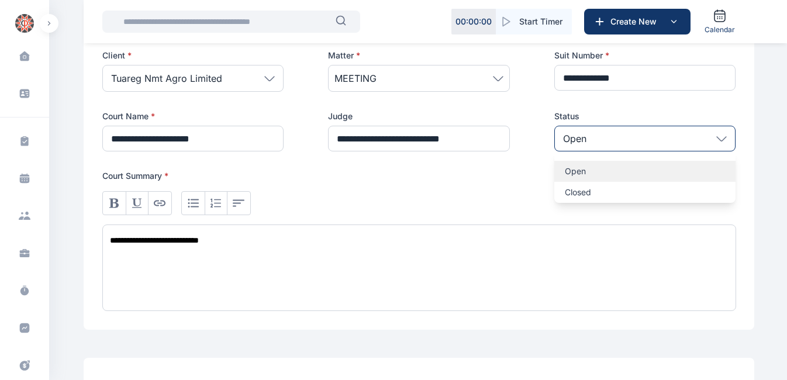
click at [600, 171] on p "Open" at bounding box center [645, 171] width 160 height 12
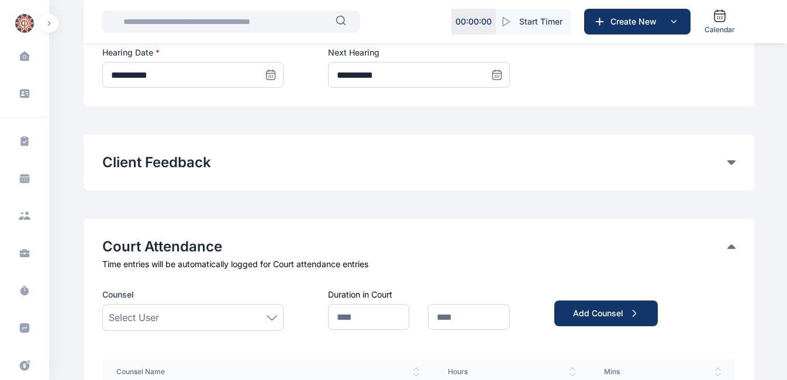
scroll to position [615, 0]
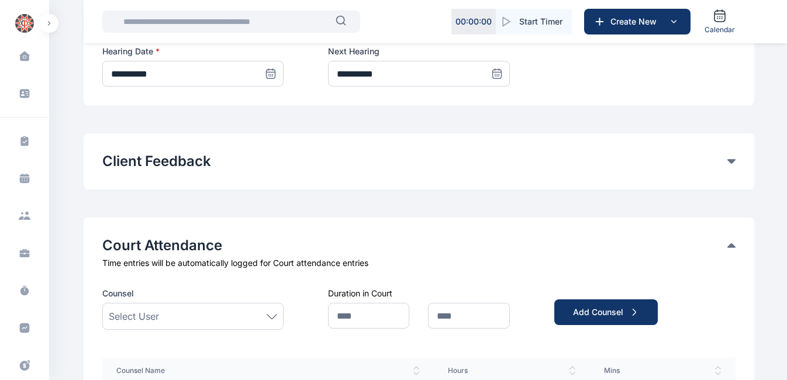
click at [732, 161] on icon at bounding box center [731, 161] width 8 height 5
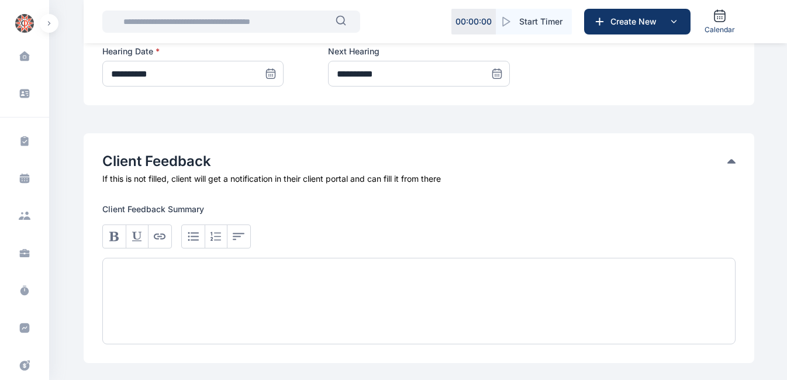
click at [267, 275] on div at bounding box center [418, 301] width 633 height 86
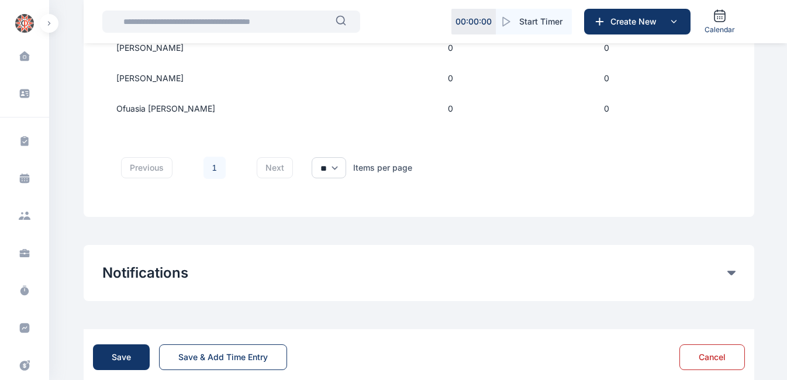
scroll to position [1255, 0]
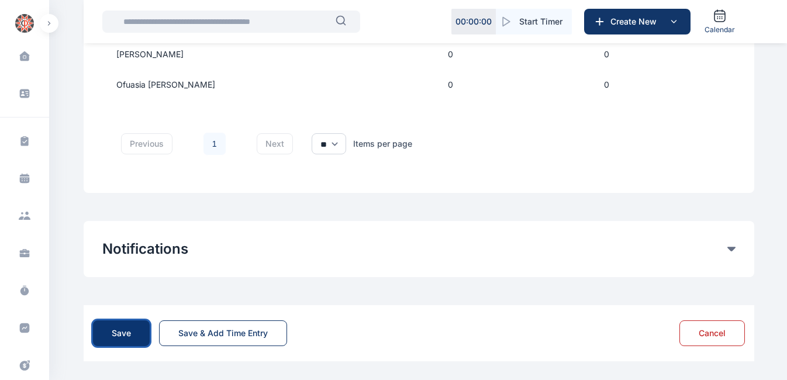
click at [121, 332] on div "Save" at bounding box center [121, 333] width 19 height 12
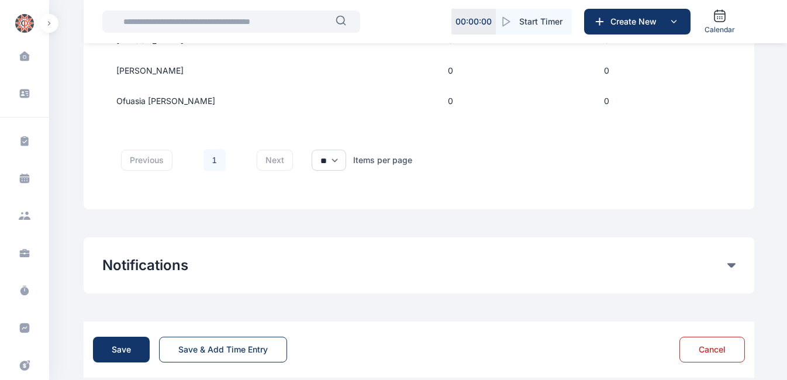
scroll to position [1249, 0]
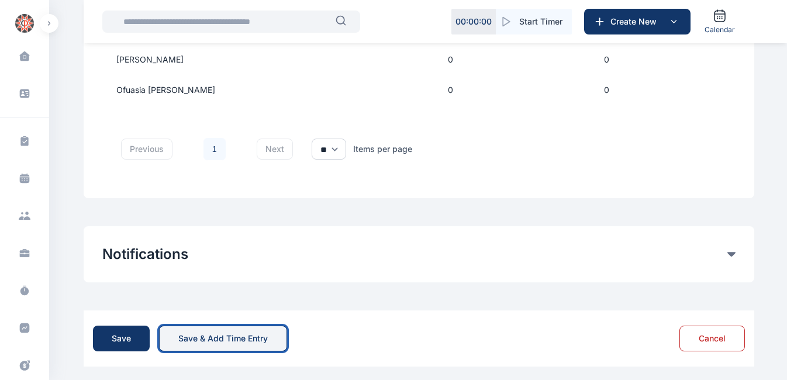
click at [199, 341] on div "Save & Add Time Entry" at bounding box center [222, 339] width 89 height 12
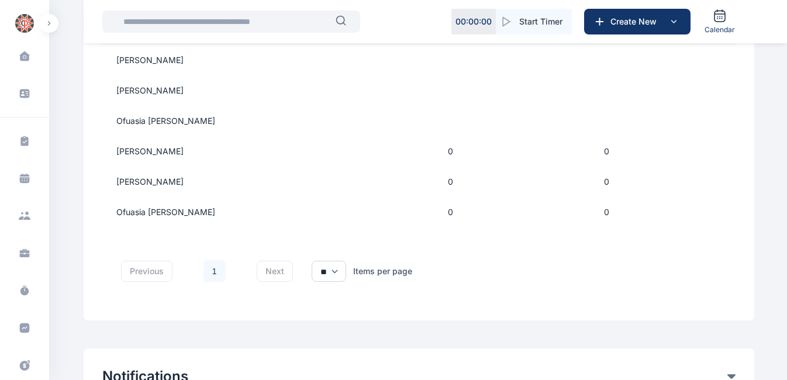
scroll to position [1255, 0]
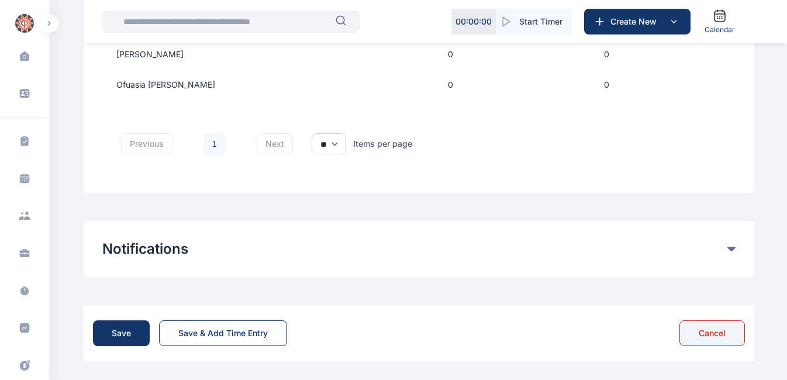
click at [704, 332] on button "Cancel" at bounding box center [711, 333] width 65 height 26
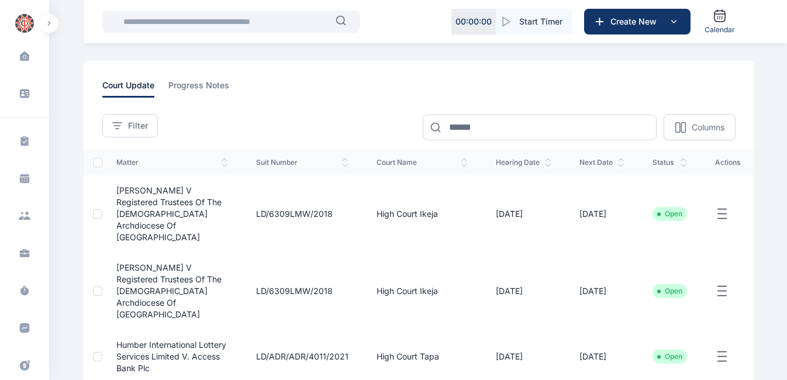
scroll to position [52, 0]
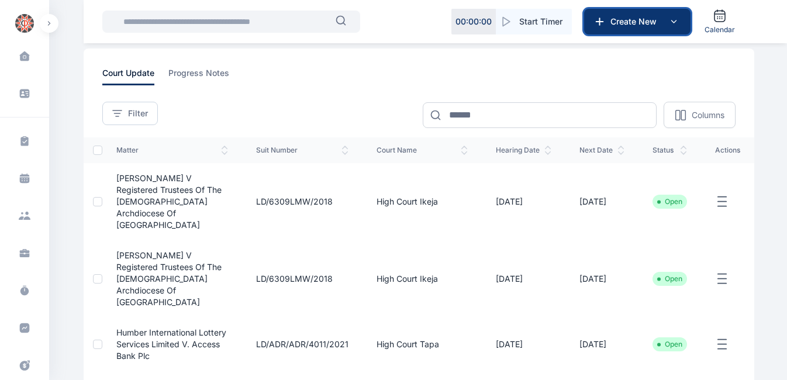
click at [643, 22] on span "Create New" at bounding box center [635, 22] width 61 height 12
click at [343, 101] on div "**********" at bounding box center [418, 106] width 633 height 43
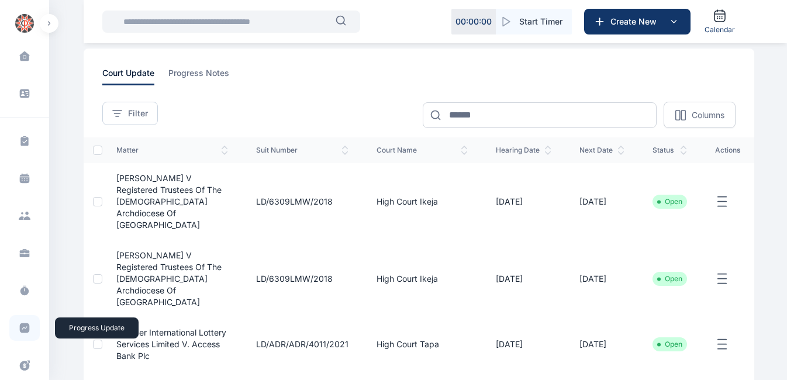
click at [20, 325] on icon at bounding box center [25, 328] width 10 height 10
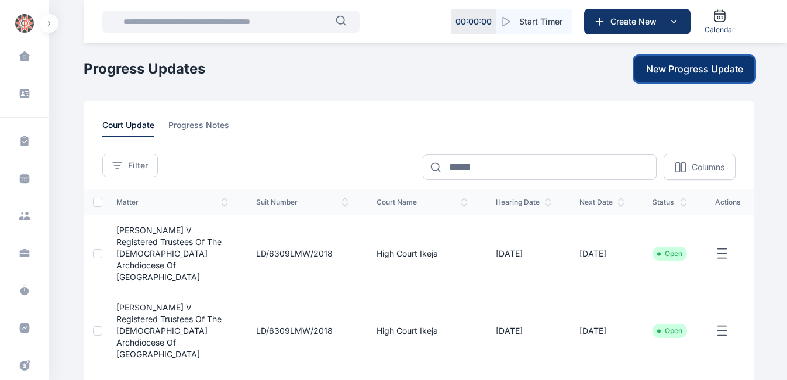
click at [685, 72] on span "New Progress Update" at bounding box center [694, 69] width 97 height 14
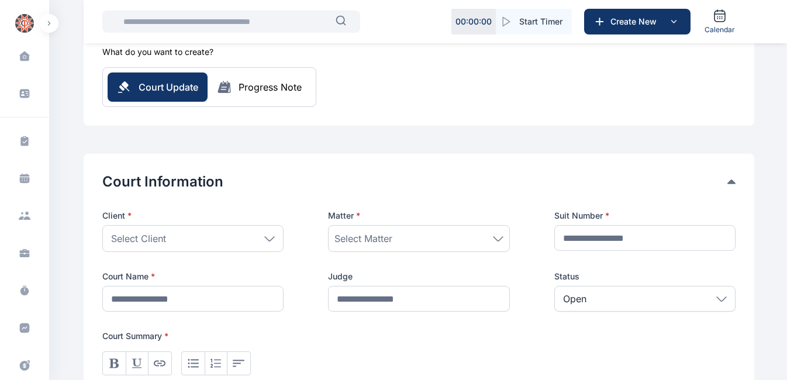
scroll to position [88, 0]
click at [169, 236] on div "Select Client" at bounding box center [192, 237] width 181 height 27
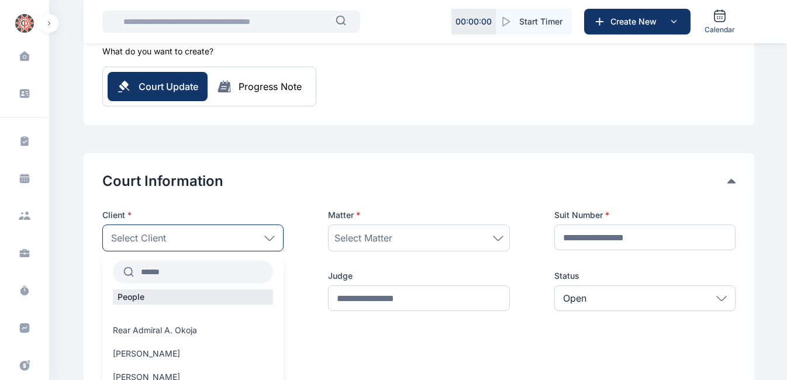
click at [168, 272] on input "text" at bounding box center [203, 271] width 139 height 21
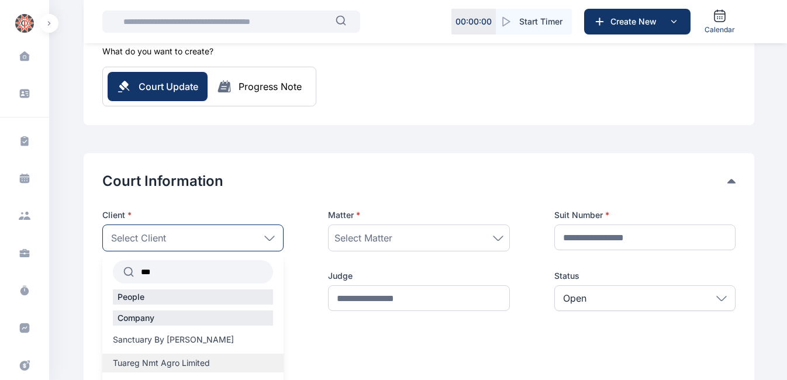
type input "***"
click at [206, 365] on span "Tuareg Nmt Agro Limited" at bounding box center [161, 363] width 97 height 12
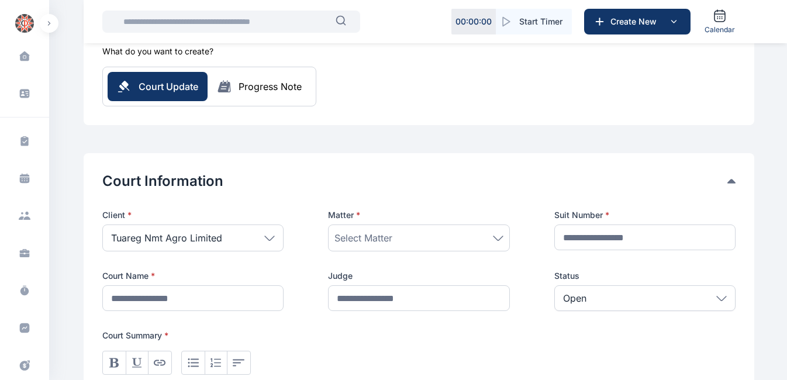
click at [411, 233] on div "Select Matter" at bounding box center [418, 238] width 168 height 14
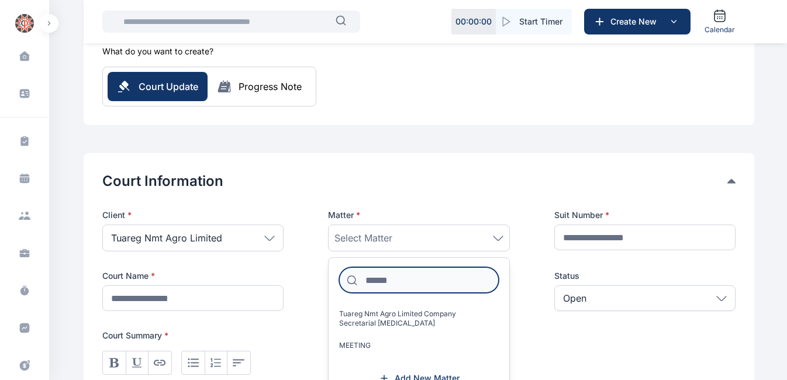
click at [380, 281] on input at bounding box center [418, 280] width 159 height 26
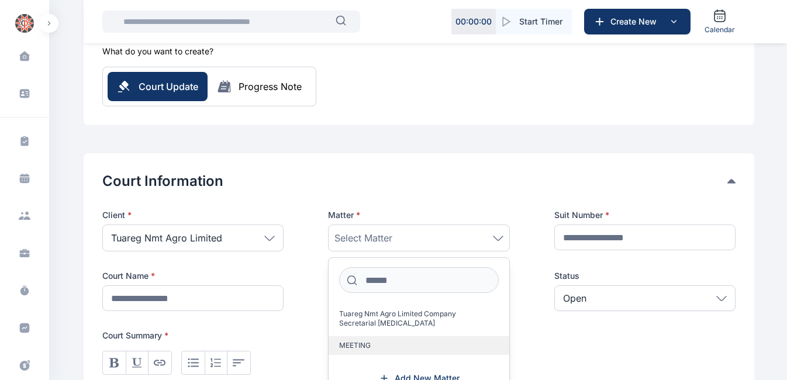
click at [365, 347] on span "MEETING" at bounding box center [355, 345] width 32 height 9
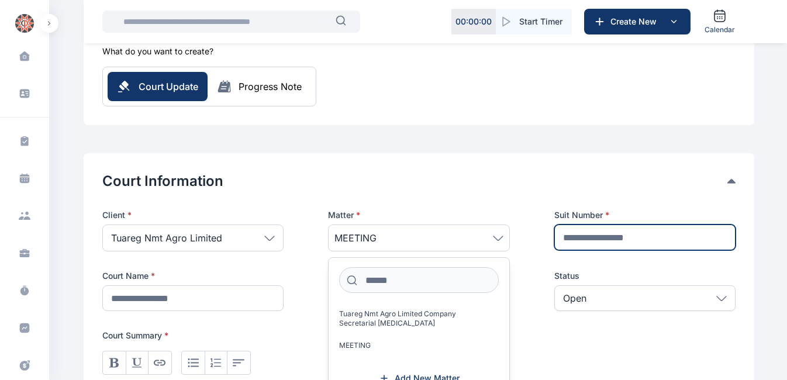
click at [653, 235] on input "text" at bounding box center [644, 237] width 181 height 26
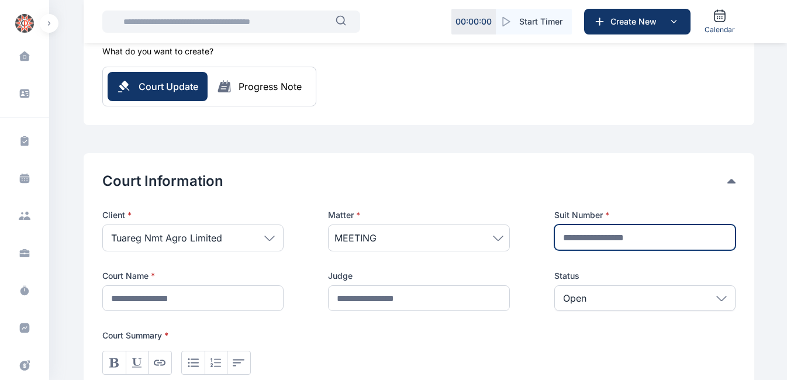
type input "**********"
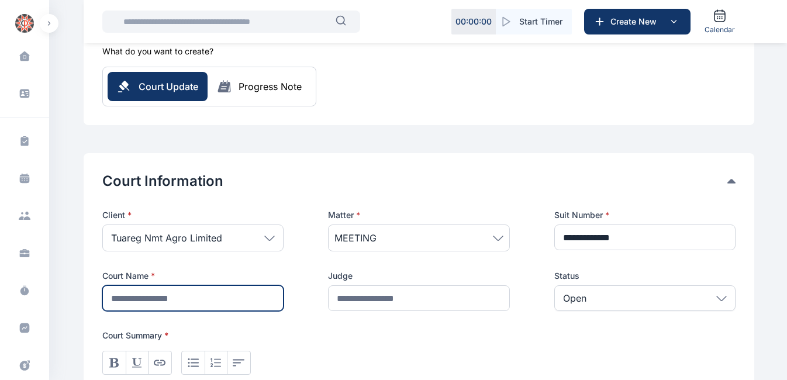
type input "**********"
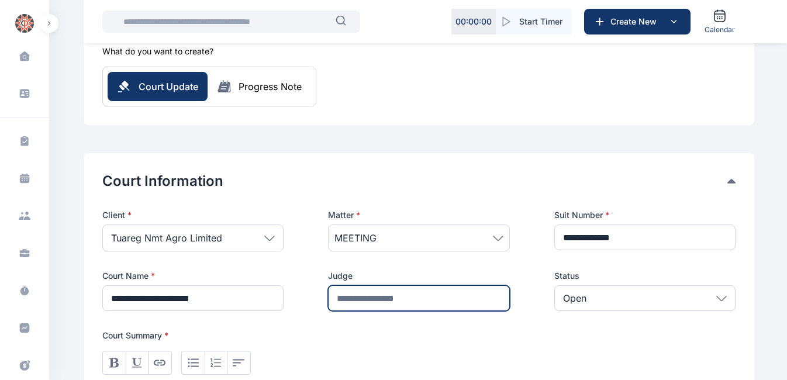
click at [370, 296] on input "text" at bounding box center [418, 298] width 181 height 26
type input "**********"
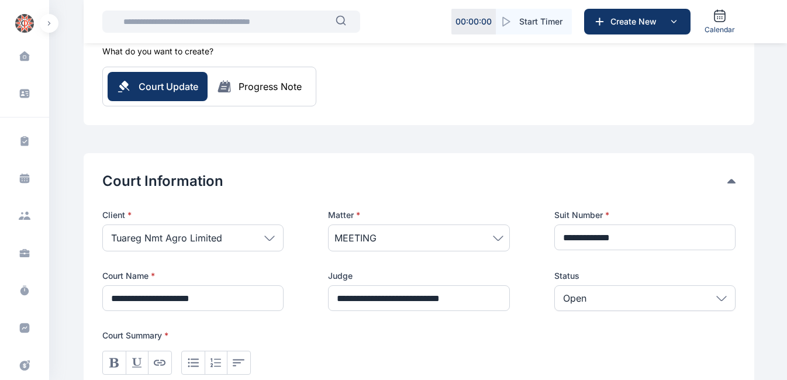
click at [584, 300] on p "Open" at bounding box center [574, 298] width 23 height 14
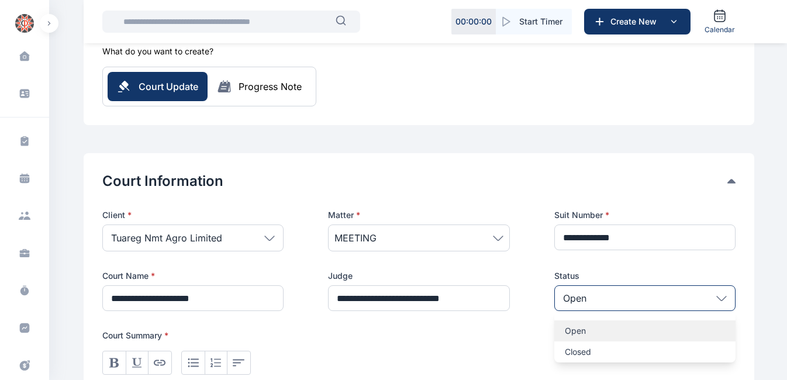
click at [583, 334] on p "Open" at bounding box center [645, 331] width 160 height 12
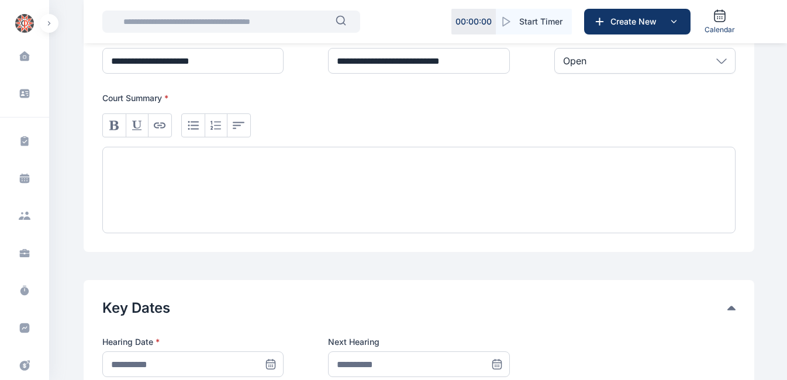
scroll to position [326, 0]
click at [290, 186] on div at bounding box center [418, 189] width 633 height 86
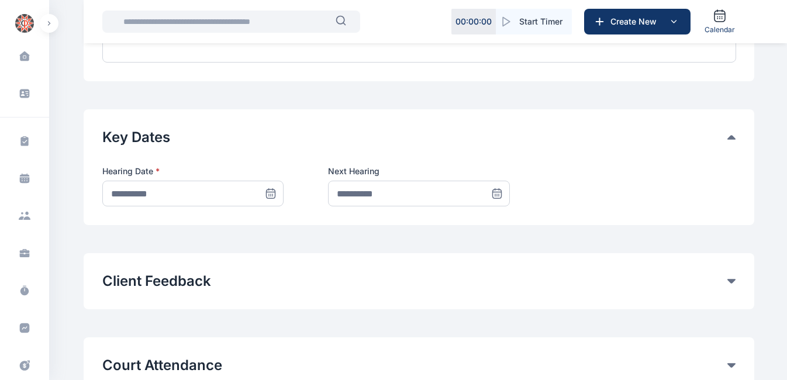
scroll to position [499, 0]
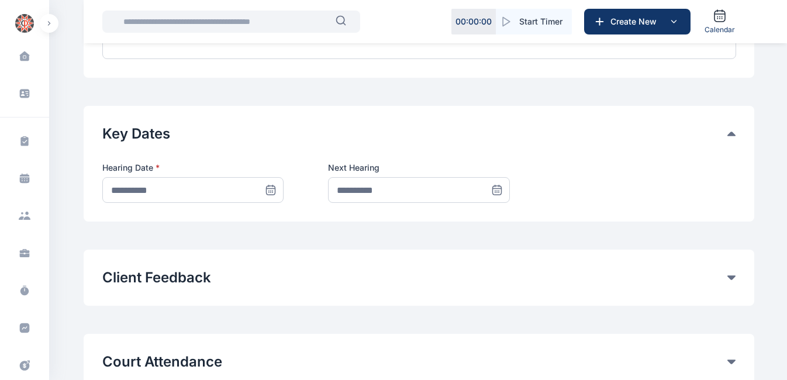
click at [272, 189] on icon at bounding box center [270, 189] width 8 height 0
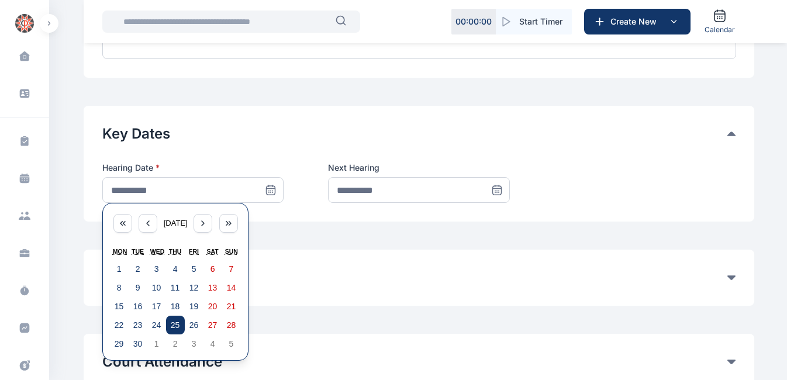
click at [176, 319] on button "25" at bounding box center [175, 325] width 19 height 19
type input "**********"
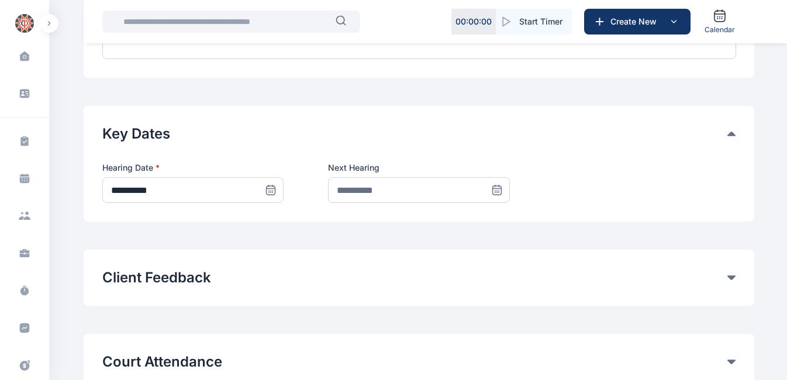
click at [497, 192] on icon at bounding box center [497, 192] width 0 height 0
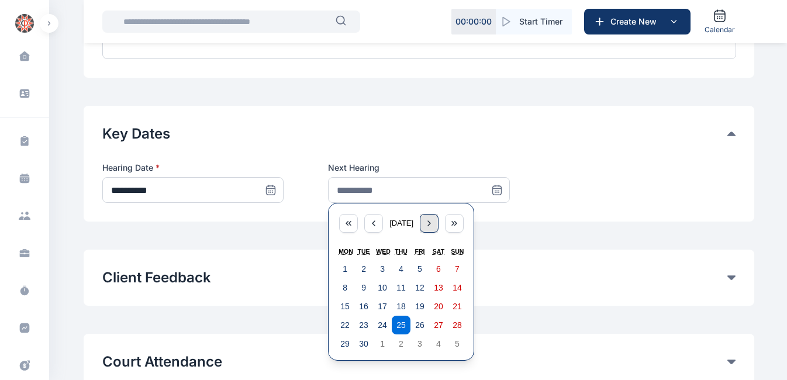
click at [433, 227] on icon "button" at bounding box center [428, 223] width 9 height 9
click at [380, 325] on abbr "22" at bounding box center [382, 324] width 9 height 9
type input "**********"
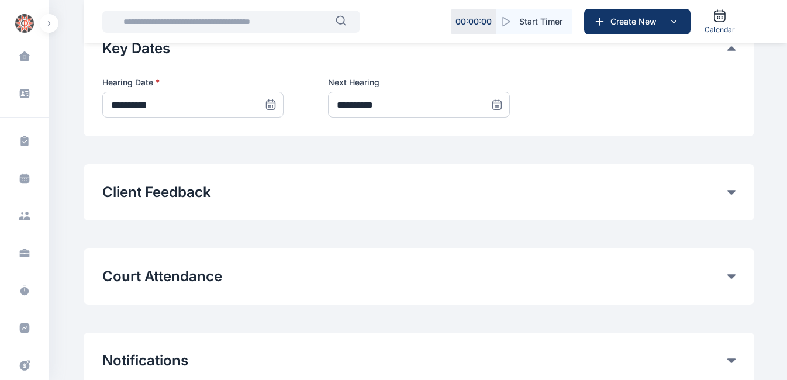
scroll to position [696, 0]
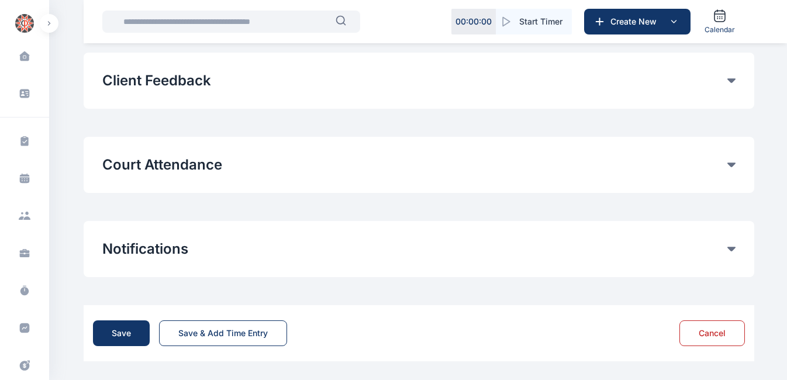
click at [174, 167] on button "Court Attendance" at bounding box center [414, 164] width 625 height 19
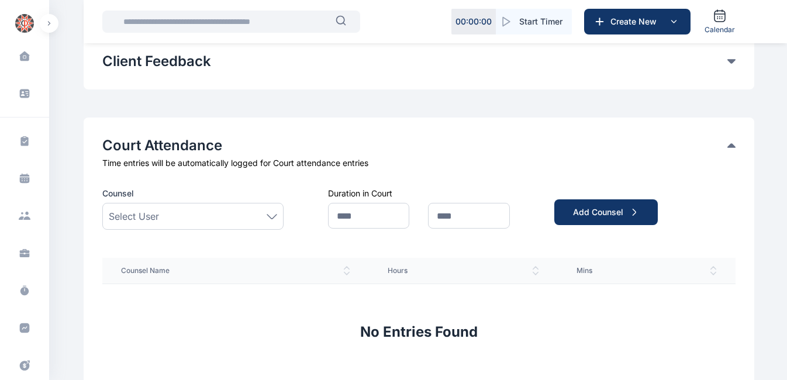
scroll to position [716, 0]
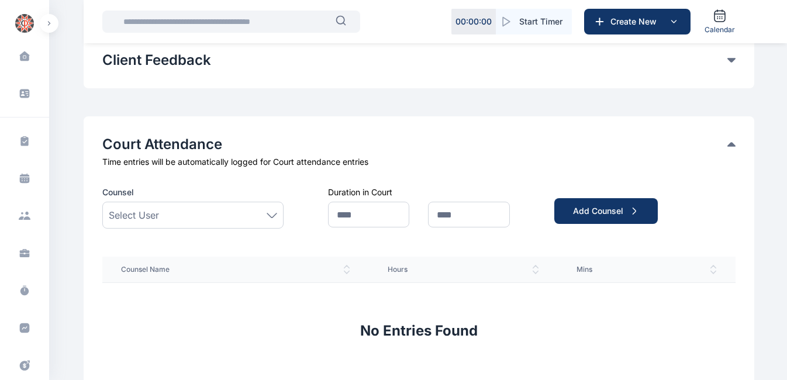
click at [223, 216] on div "Select User" at bounding box center [193, 215] width 168 height 14
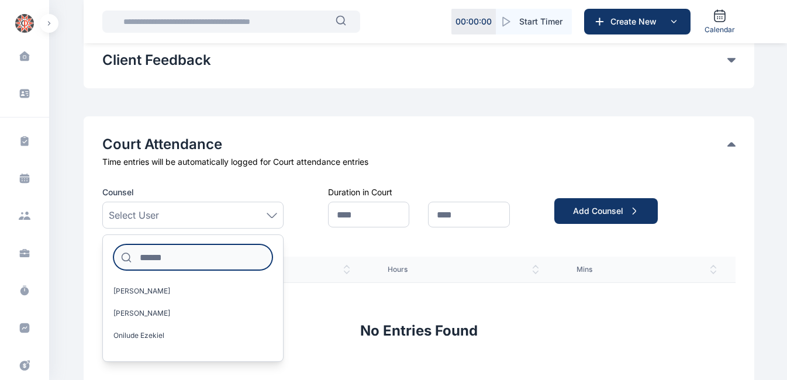
click at [184, 257] on input at bounding box center [192, 257] width 159 height 26
type input "**"
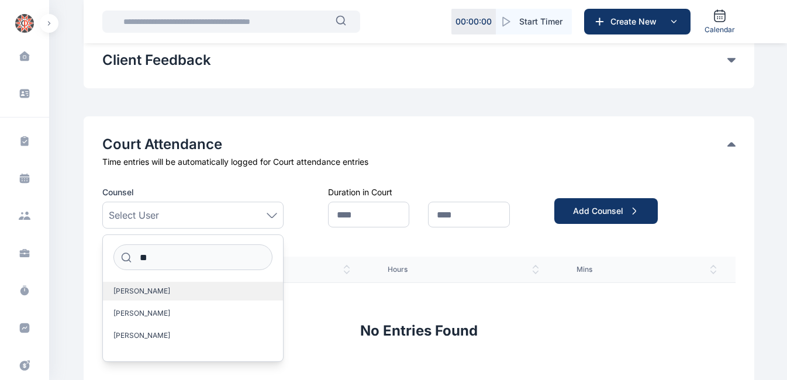
click at [144, 299] on label "[PERSON_NAME]" at bounding box center [193, 291] width 180 height 19
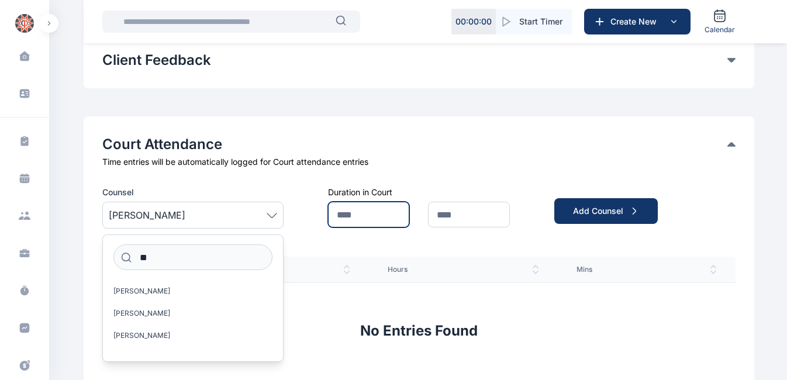
click at [351, 213] on input "text" at bounding box center [368, 215] width 81 height 26
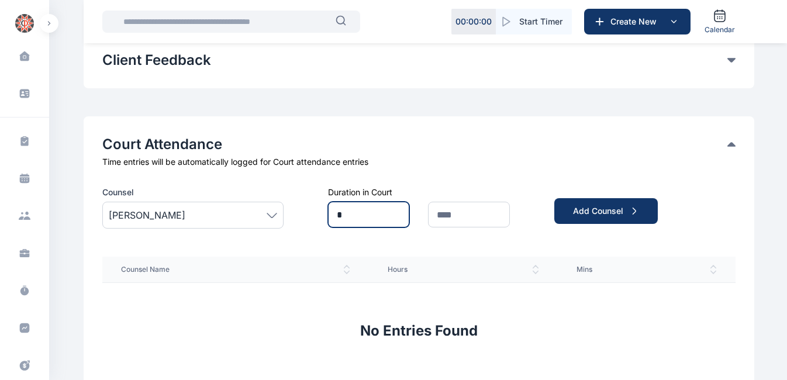
type input "*"
click at [456, 215] on input "text" at bounding box center [468, 215] width 81 height 26
type input "*"
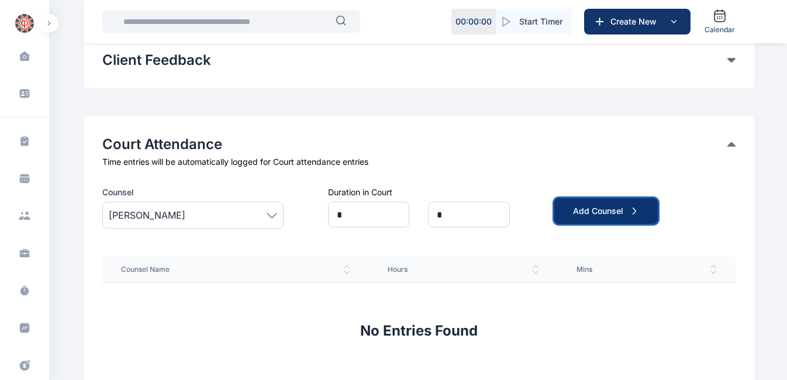
click at [588, 213] on div "Add Counsel" at bounding box center [606, 211] width 66 height 12
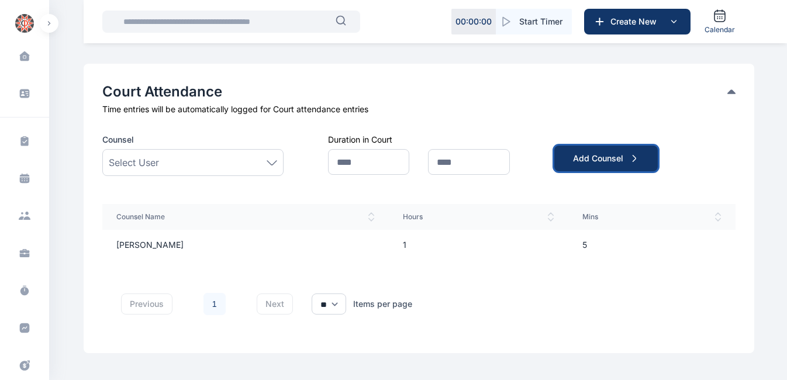
scroll to position [774, 0]
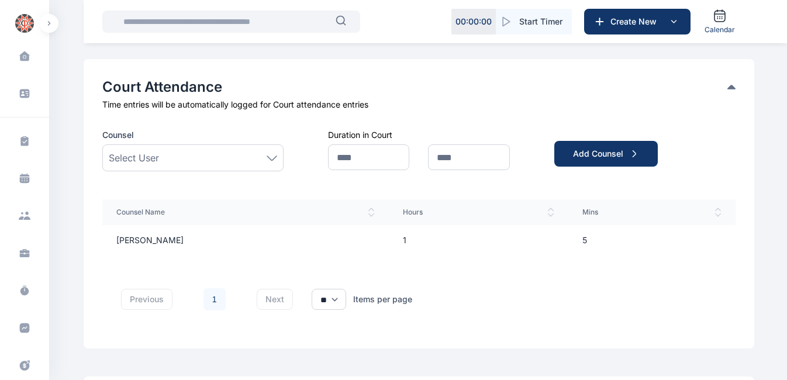
click at [179, 153] on div "Select User" at bounding box center [193, 158] width 168 height 14
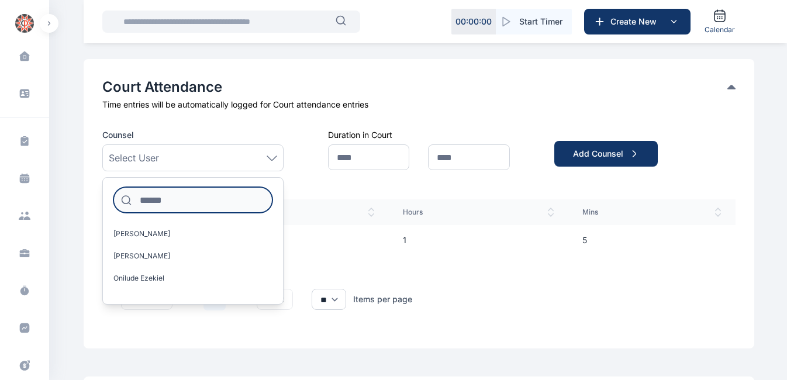
click at [169, 200] on input at bounding box center [192, 200] width 159 height 26
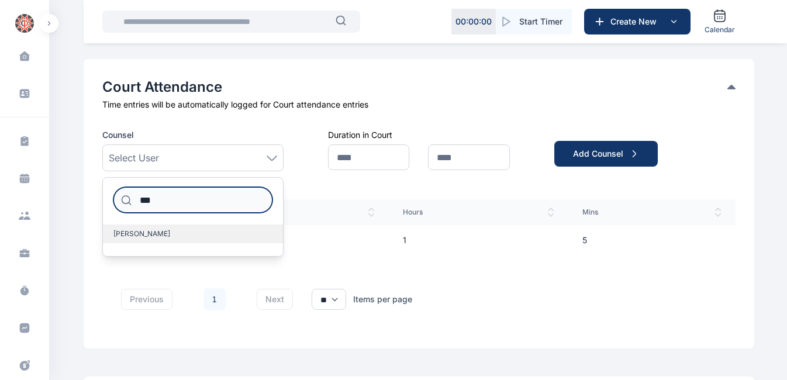
type input "***"
click at [165, 231] on span "[PERSON_NAME]" at bounding box center [141, 233] width 57 height 9
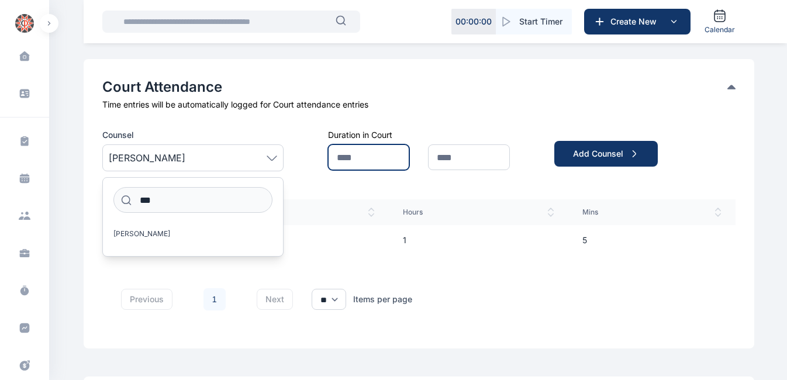
click at [361, 154] on input "text" at bounding box center [368, 157] width 81 height 26
type input "*"
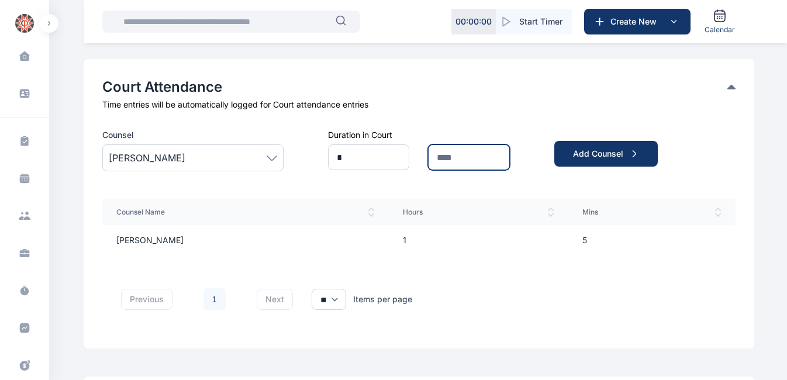
click at [461, 155] on input "text" at bounding box center [468, 157] width 81 height 26
type input "*"
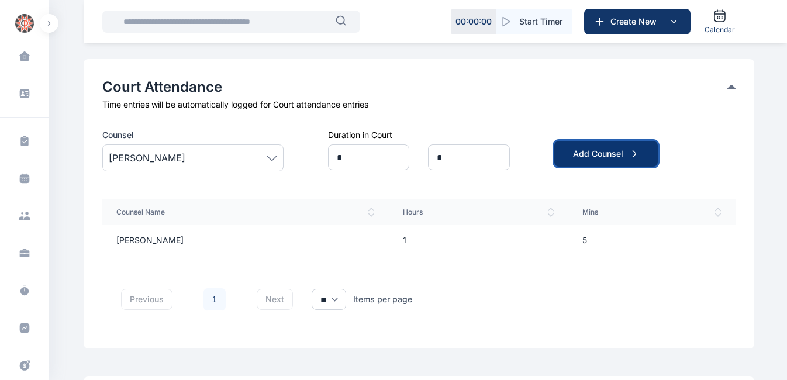
click at [602, 149] on div "Add Counsel" at bounding box center [606, 154] width 66 height 12
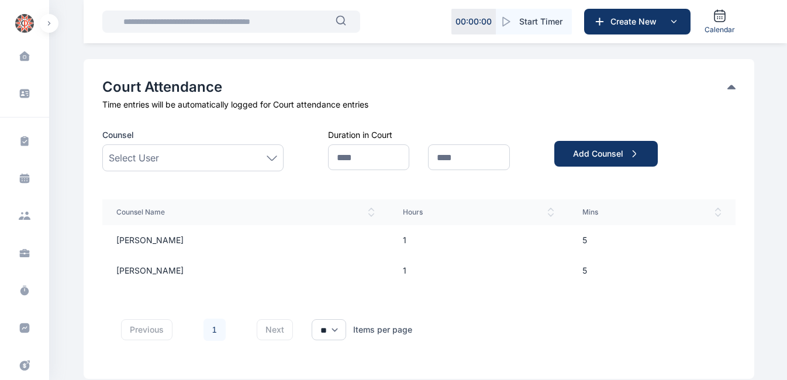
click at [181, 151] on div "Select User" at bounding box center [193, 158] width 168 height 14
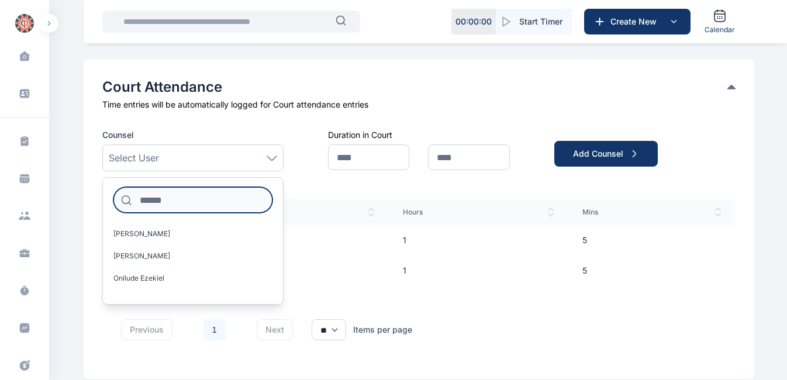
click at [154, 202] on input at bounding box center [192, 200] width 159 height 26
type input "**"
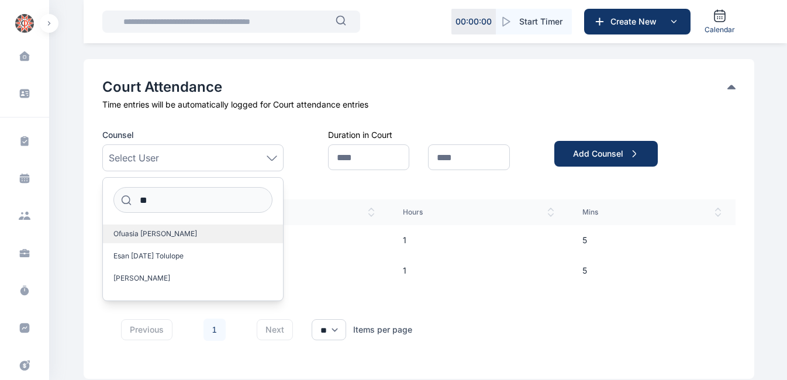
click at [134, 234] on span "Ofuasia [PERSON_NAME]" at bounding box center [155, 233] width 84 height 9
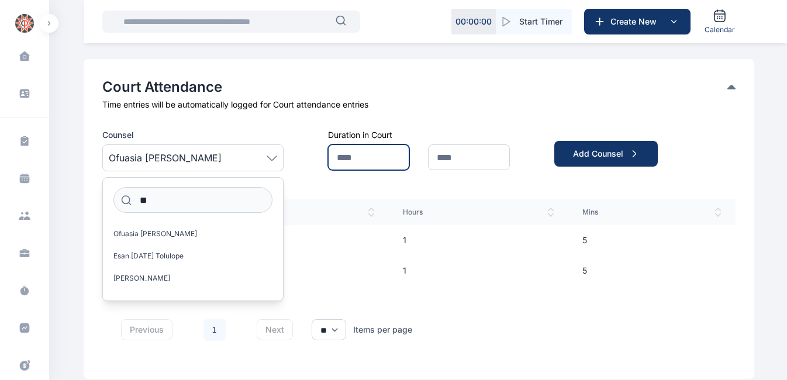
click at [358, 155] on input "text" at bounding box center [368, 157] width 81 height 26
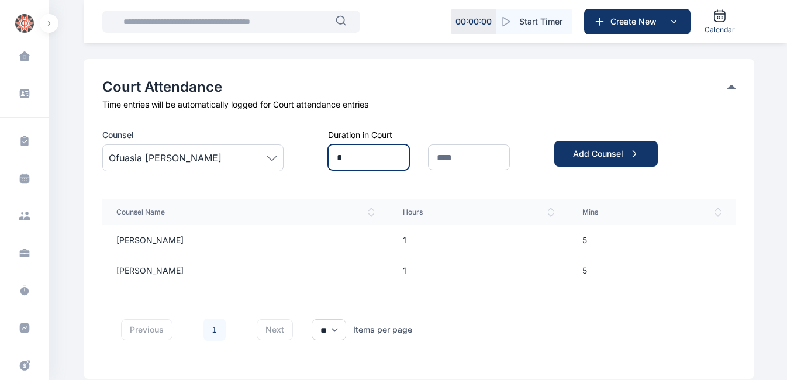
type input "*"
click at [451, 156] on input "text" at bounding box center [468, 157] width 81 height 26
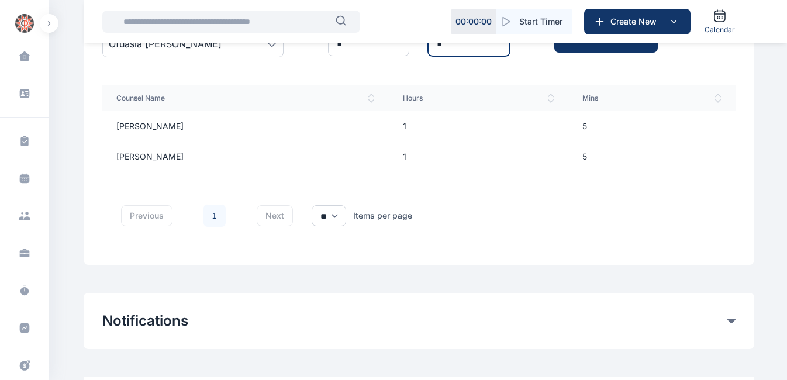
scroll to position [960, 0]
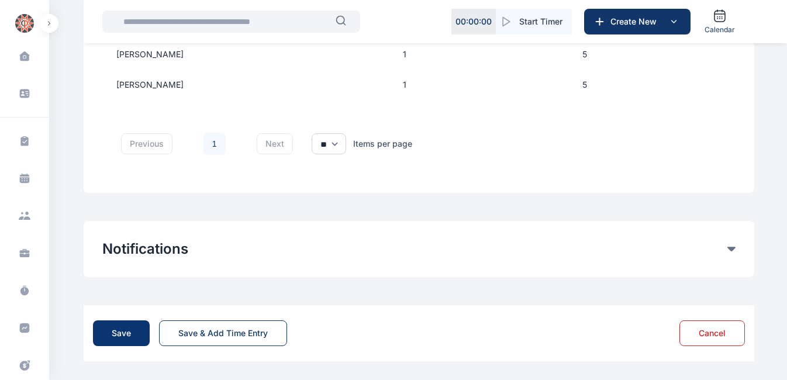
type input "*"
click at [128, 337] on div "Save" at bounding box center [121, 333] width 19 height 12
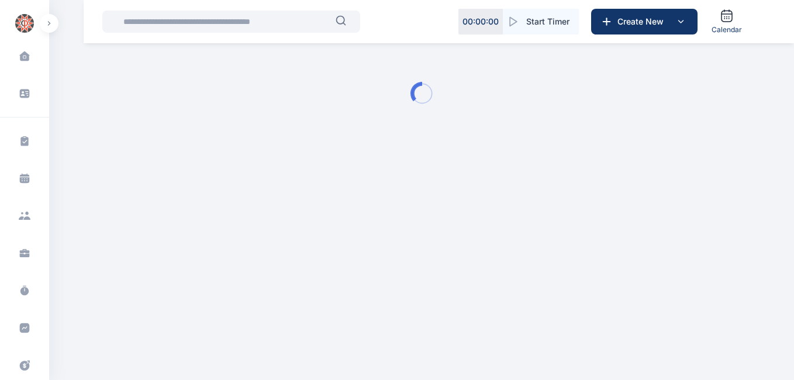
type input "**********"
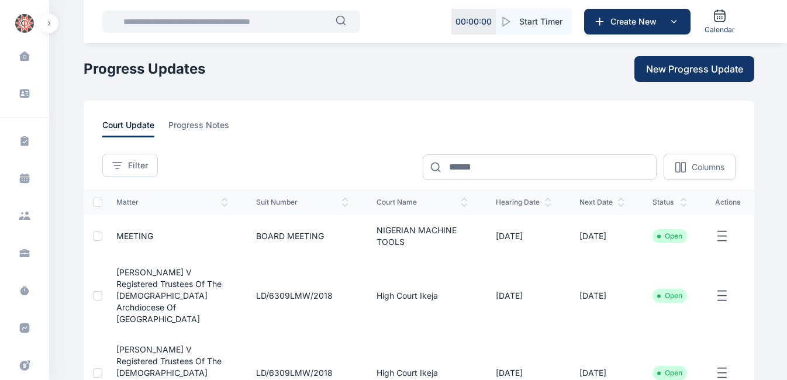
click at [720, 239] on icon "button" at bounding box center [722, 236] width 14 height 15
click at [686, 255] on div "Edit" at bounding box center [681, 250] width 79 height 26
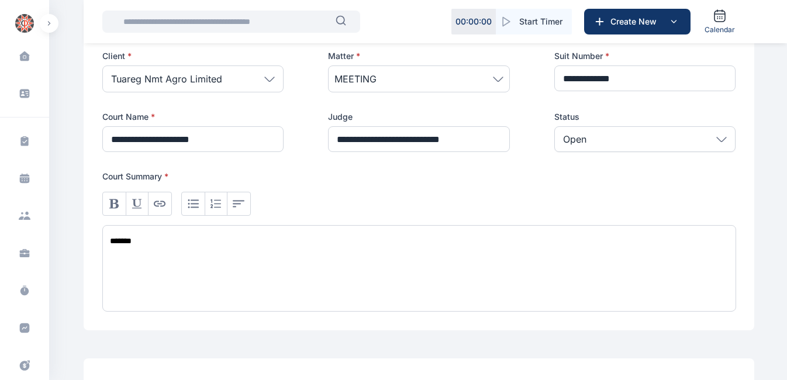
scroll to position [247, 0]
click at [110, 240] on div "*******" at bounding box center [419, 267] width 634 height 86
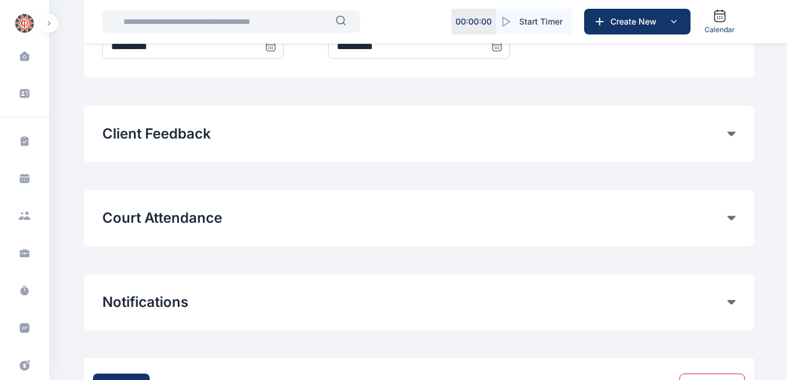
scroll to position [696, 0]
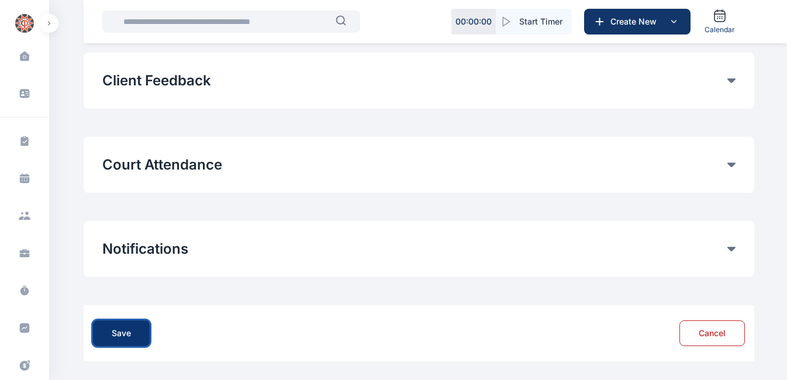
click at [124, 331] on div "Save" at bounding box center [121, 333] width 19 height 12
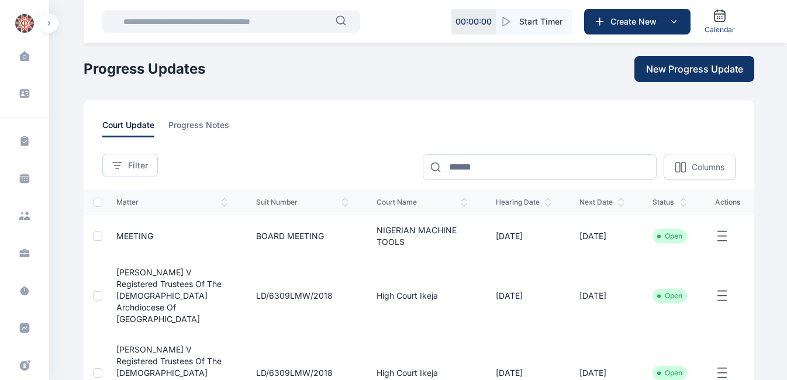
click at [718, 240] on icon "button" at bounding box center [722, 236] width 14 height 15
click at [683, 254] on span "Edit" at bounding box center [677, 250] width 15 height 12
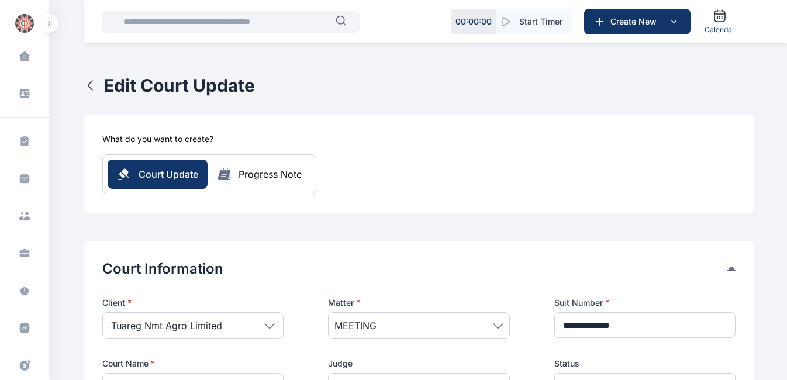
click at [501, 326] on icon at bounding box center [498, 325] width 11 height 5
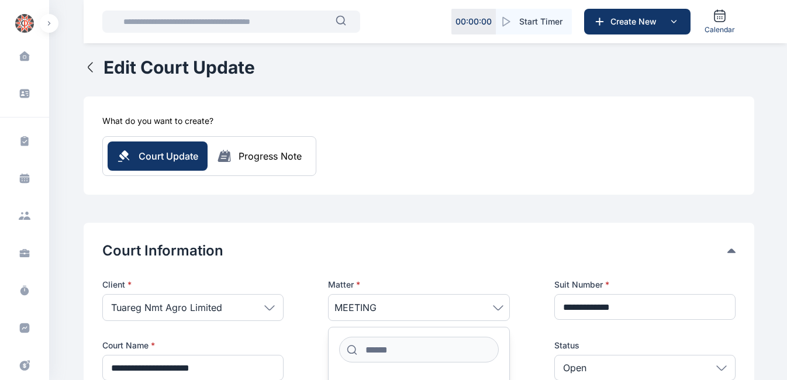
scroll to position [19, 0]
